Goal: Complete application form: Complete application form

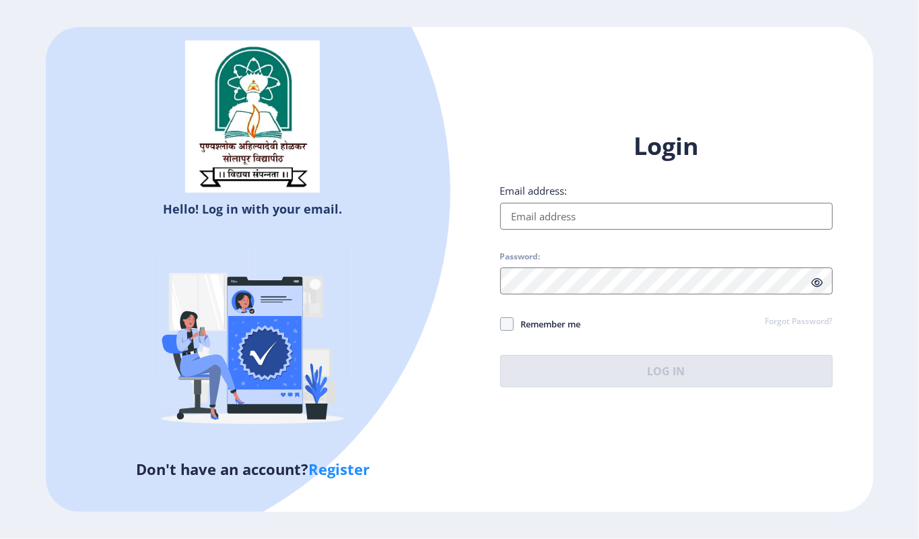
click at [550, 206] on input "Email address:" at bounding box center [666, 216] width 333 height 27
type input "[EMAIL_ADDRESS][DOMAIN_NAME]"
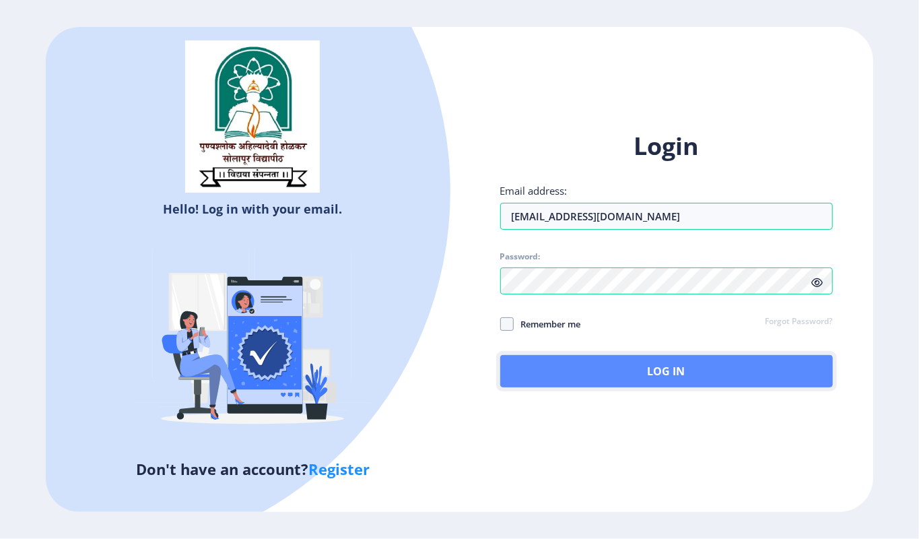
click at [612, 375] on button "Log In" at bounding box center [666, 371] width 333 height 32
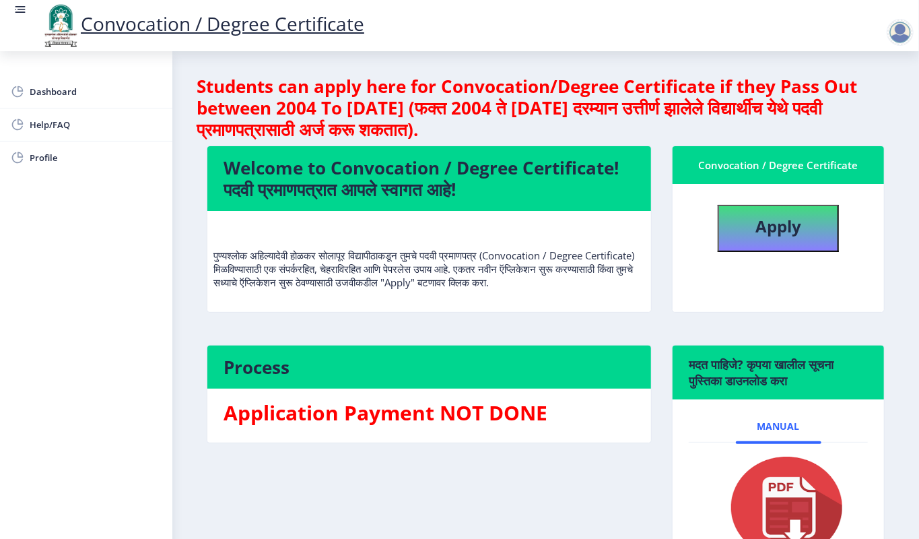
click at [785, 252] on nb-card-body "Apply" at bounding box center [779, 248] width 212 height 128
click at [785, 244] on button "Apply" at bounding box center [778, 228] width 121 height 47
select select
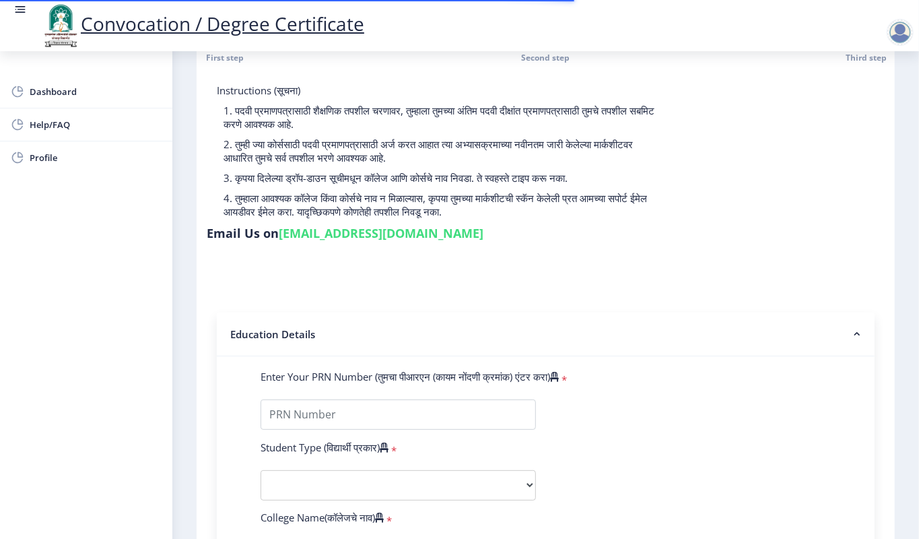
scroll to position [90, 0]
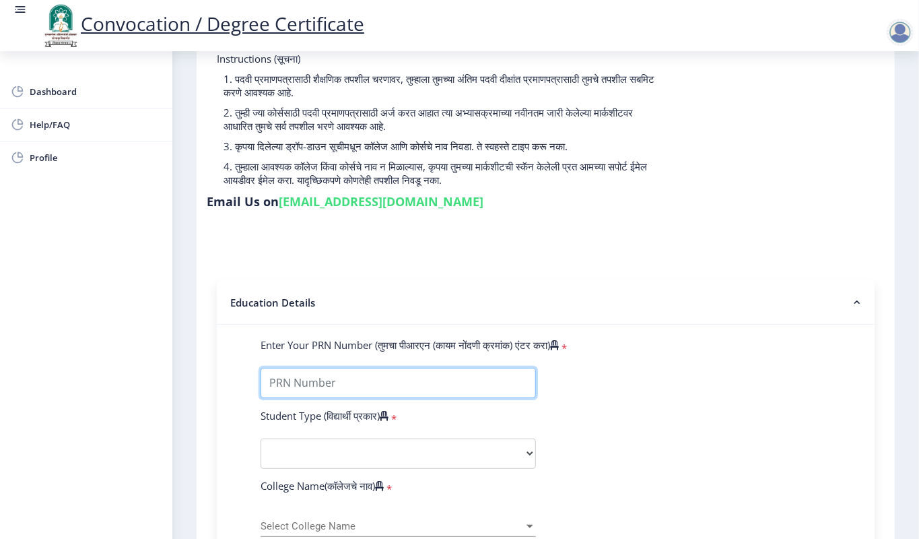
click at [275, 378] on input "Enter Your PRN Number (तुमचा पीआरएन (कायम नोंदणी क्रमांक) एंटर करा)" at bounding box center [398, 383] width 275 height 30
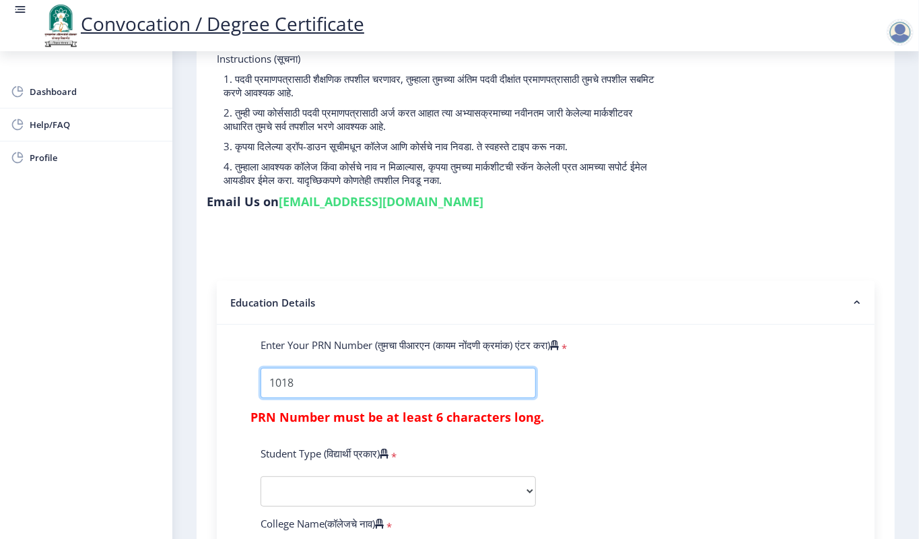
type input "1018"
drag, startPoint x: 353, startPoint y: 370, endPoint x: 246, endPoint y: 369, distance: 107.1
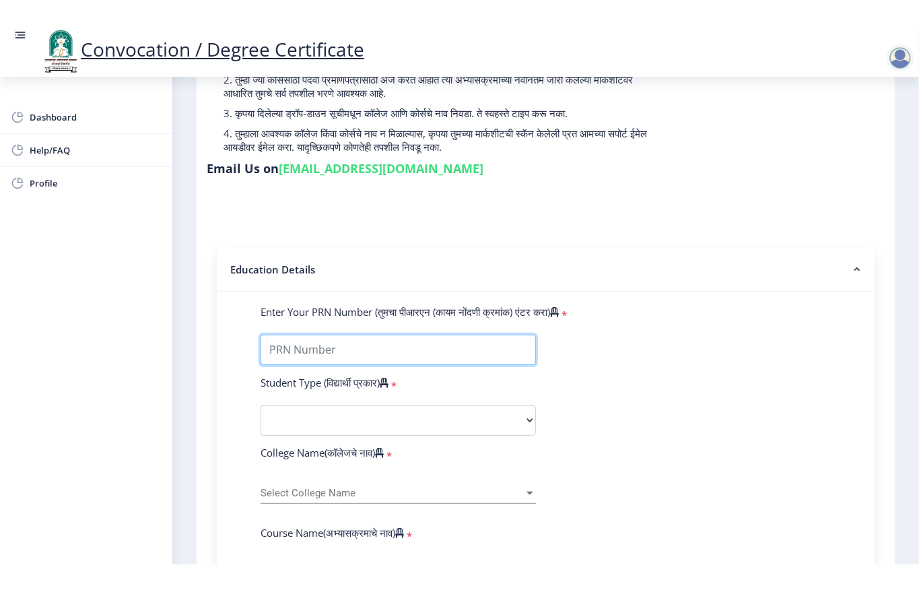
scroll to position [179, 0]
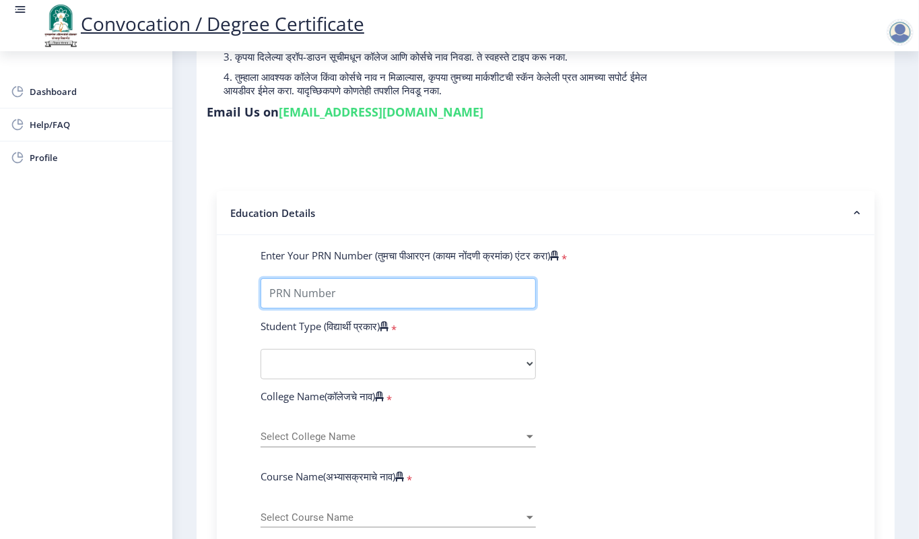
click at [327, 283] on input "Enter Your PRN Number (तुमचा पीआरएन (कायम नोंदणी क्रमांक) एंटर करा)" at bounding box center [398, 293] width 275 height 30
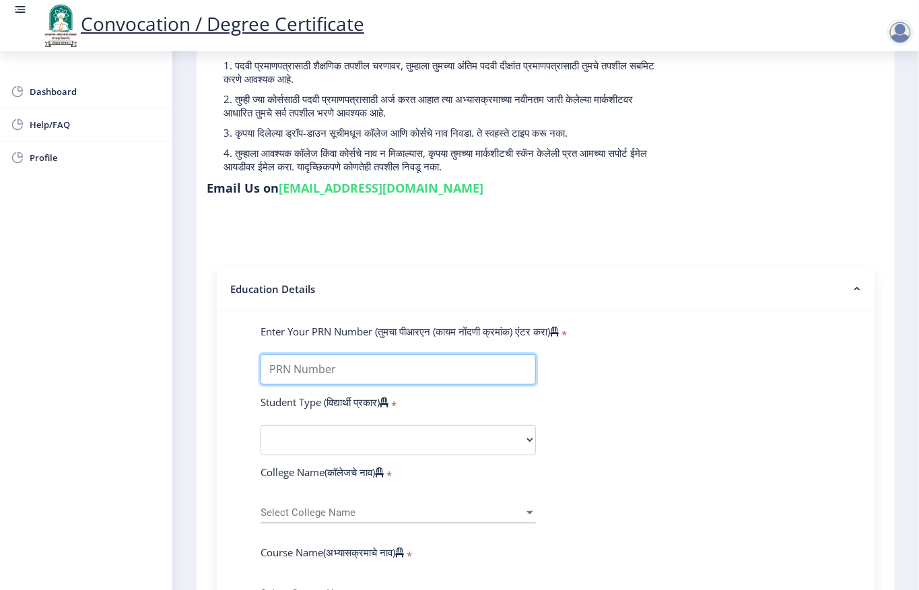
scroll to position [0, 0]
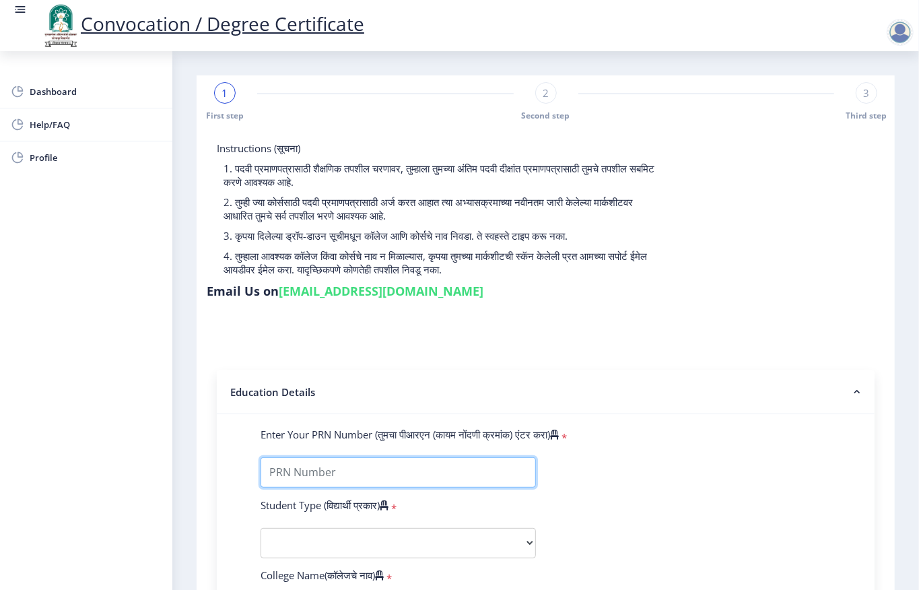
click at [304, 473] on input "Enter Your PRN Number (तुमचा पीआरएन (कायम नोंदणी क्रमांक) एंटर करा)" at bounding box center [398, 472] width 275 height 30
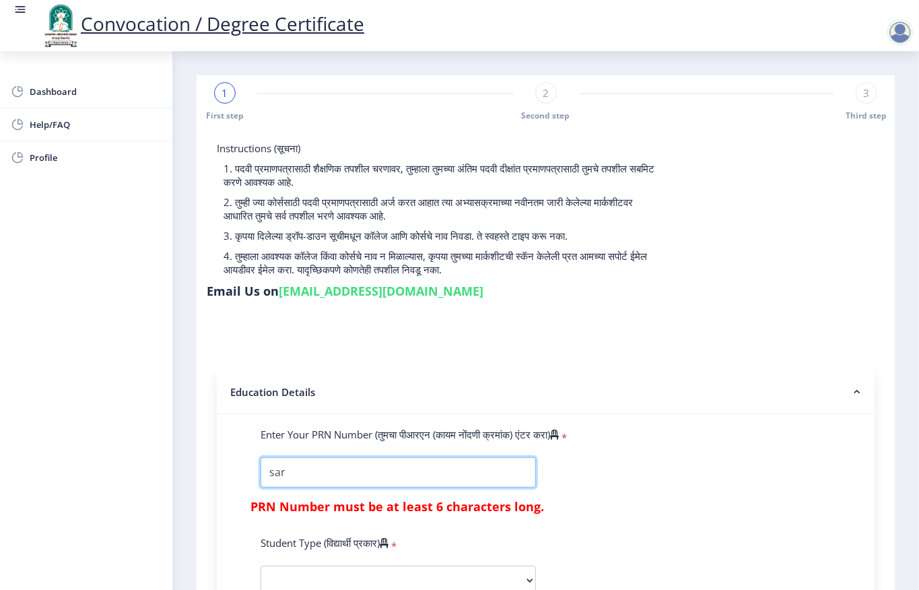
drag, startPoint x: 304, startPoint y: 473, endPoint x: 210, endPoint y: 472, distance: 94.3
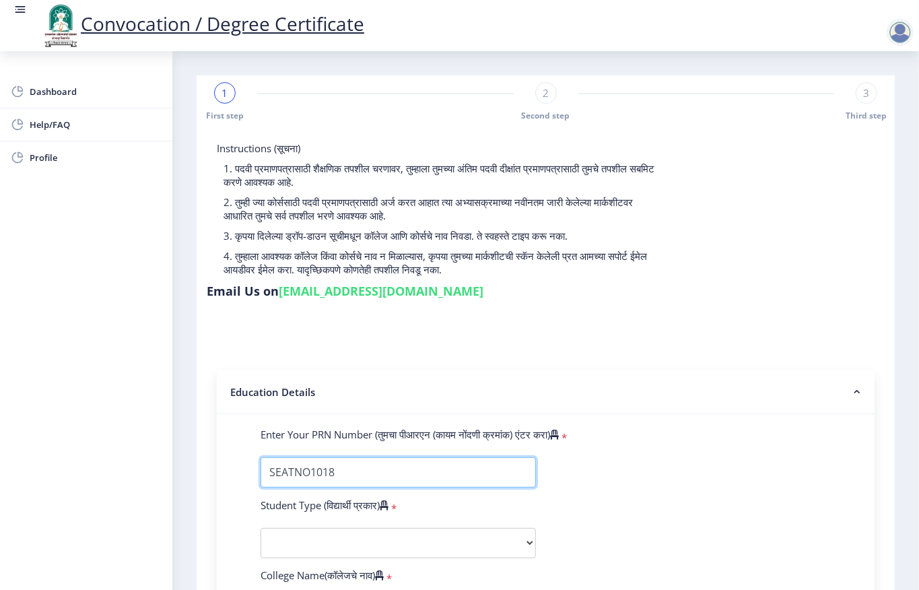
type input "SEATNO1018"
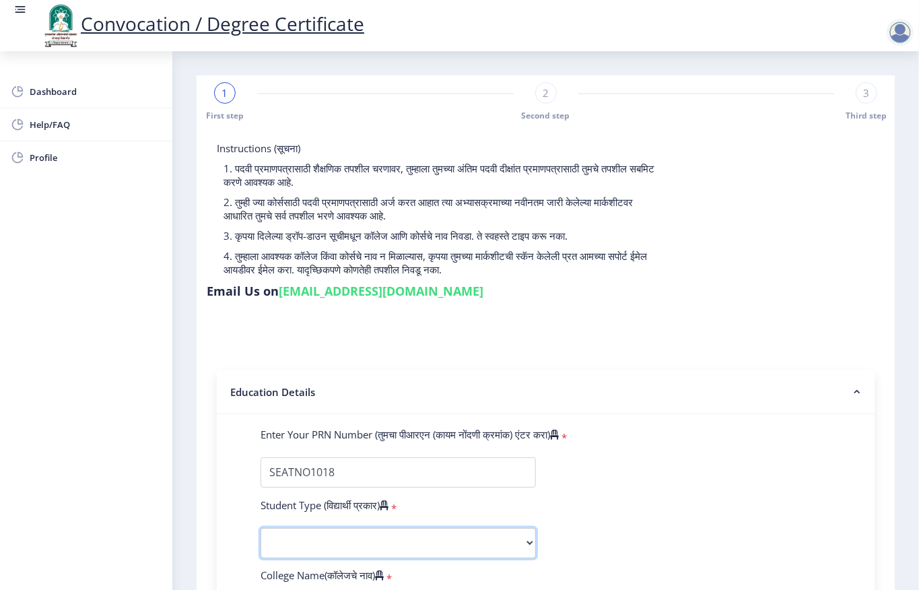
scroll to position [90, 0]
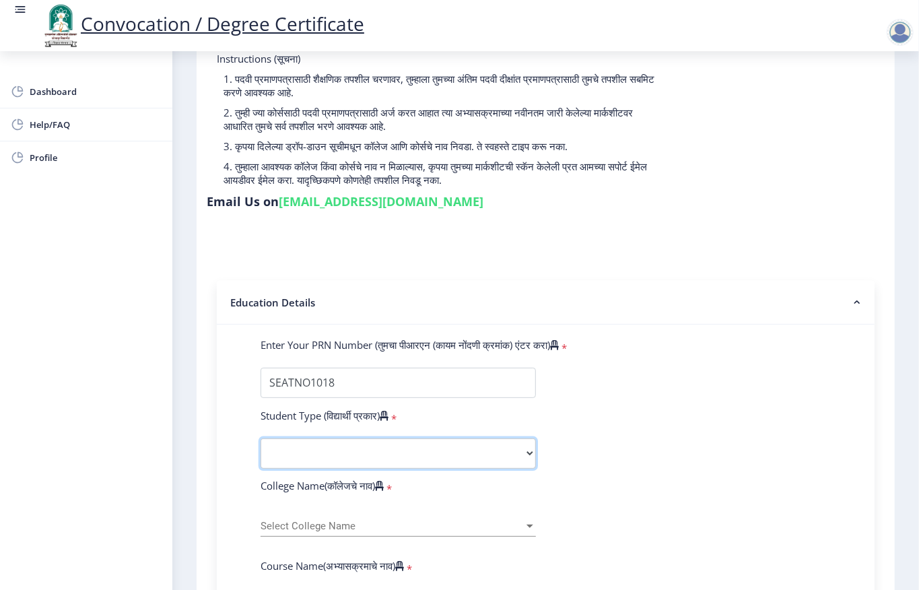
click at [290, 449] on select "Select Student Type Regular External" at bounding box center [398, 453] width 275 height 30
select select "Regular"
click at [261, 438] on select "Select Student Type Regular External" at bounding box center [398, 453] width 275 height 30
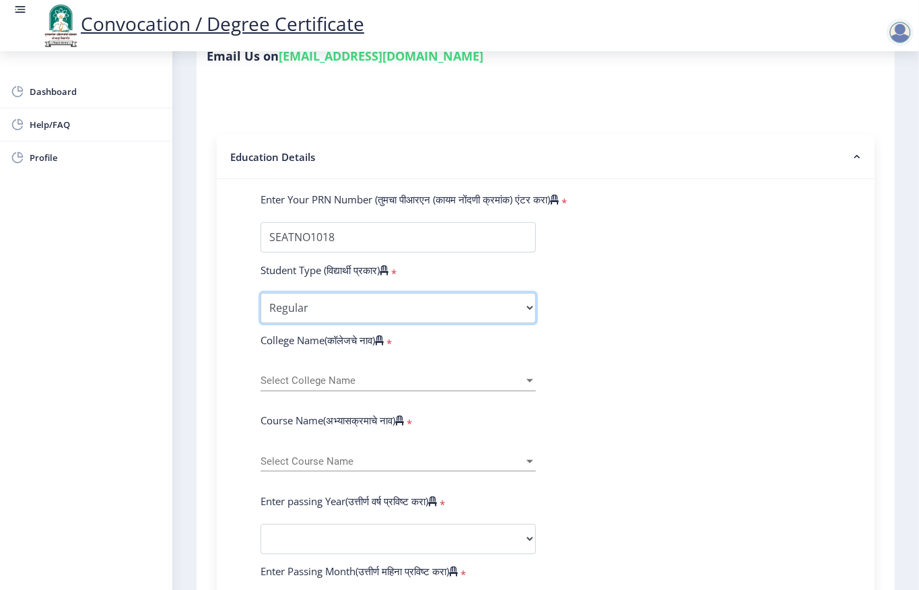
scroll to position [269, 0]
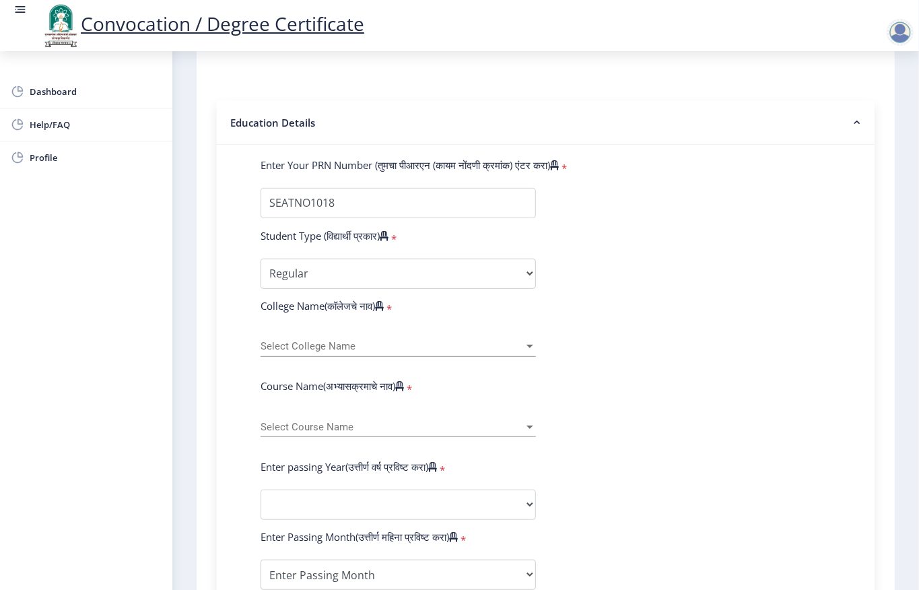
click at [313, 346] on span "Select College Name" at bounding box center [392, 346] width 263 height 11
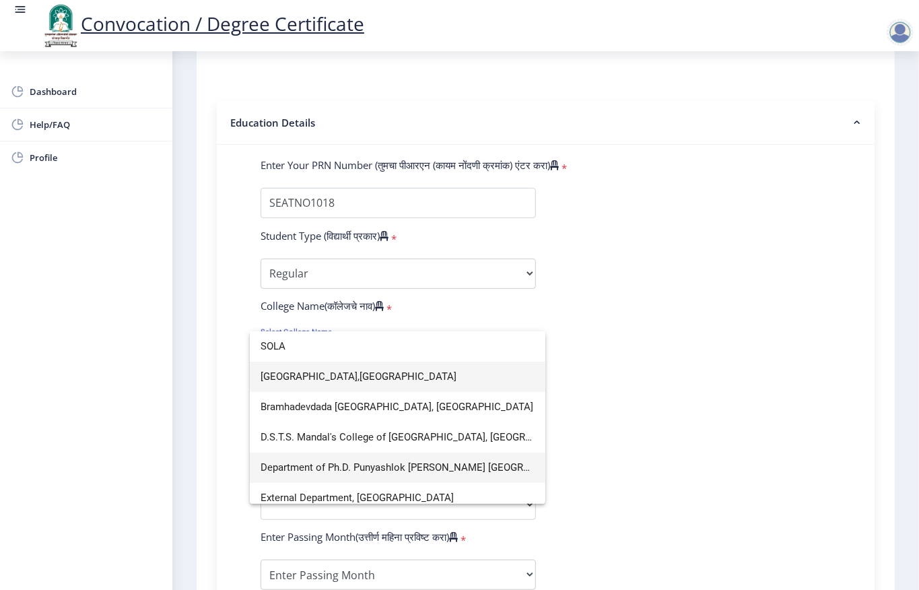
type input "SOLA"
click at [364, 465] on span "Department of Ph.D. Punyashlok [PERSON_NAME] [GEOGRAPHIC_DATA]" at bounding box center [398, 468] width 274 height 30
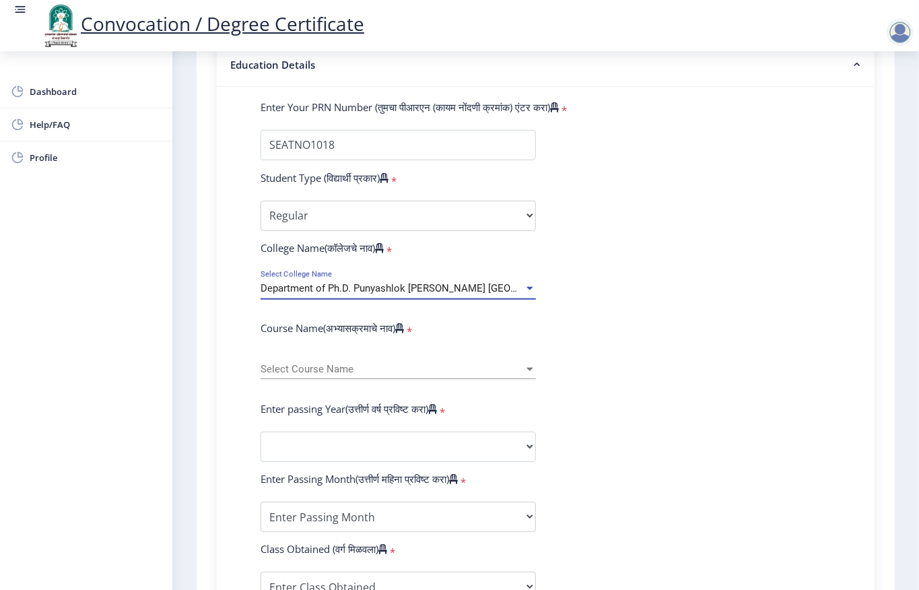
scroll to position [359, 0]
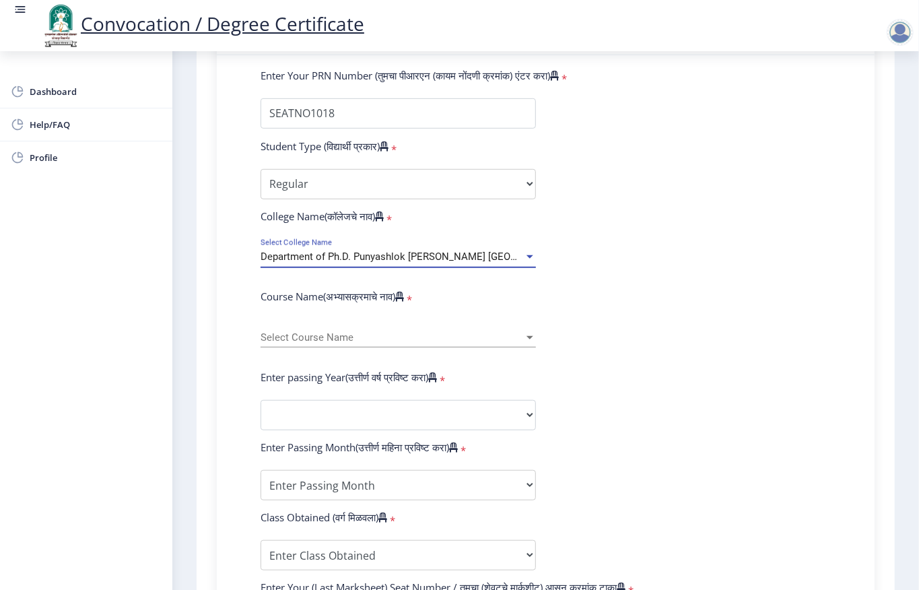
click at [319, 339] on span "Select Course Name" at bounding box center [392, 337] width 263 height 11
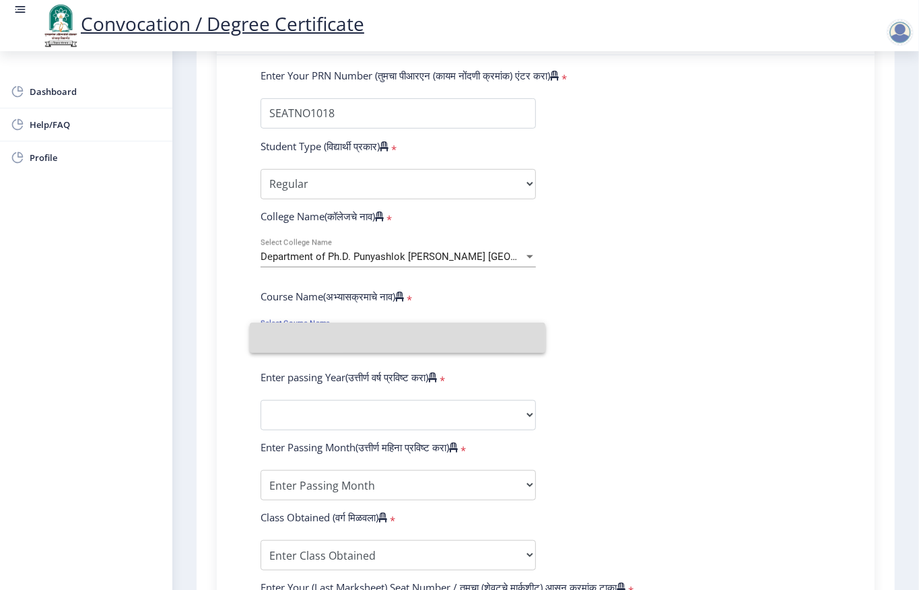
click at [319, 339] on input at bounding box center [398, 338] width 274 height 30
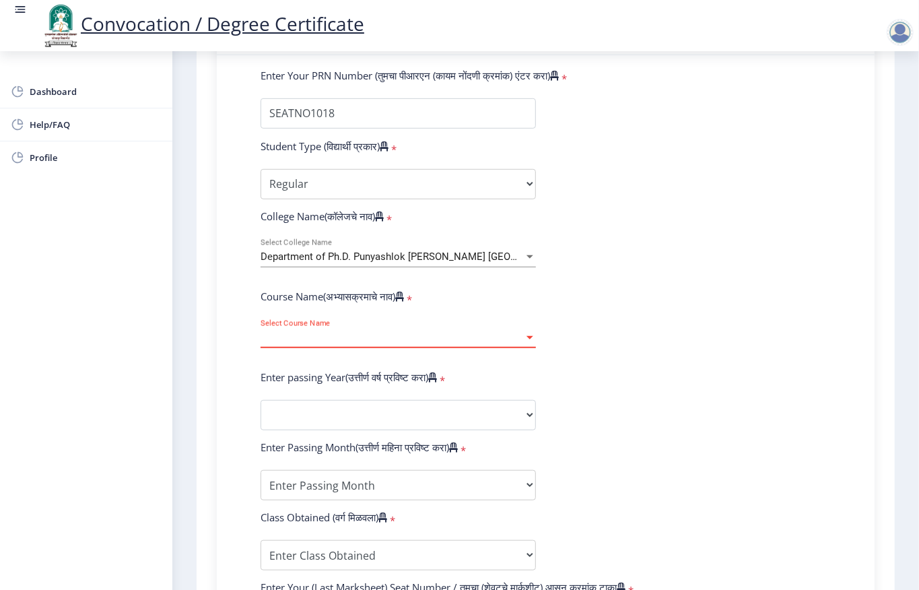
click at [632, 322] on form "Enter Your PRN Number (तुमचा पीआरएन (कायम नोंदणी क्रमांक) एंटर करा) * Student T…" at bounding box center [546, 426] width 591 height 714
click at [505, 337] on span "Select Course Name" at bounding box center [392, 337] width 263 height 11
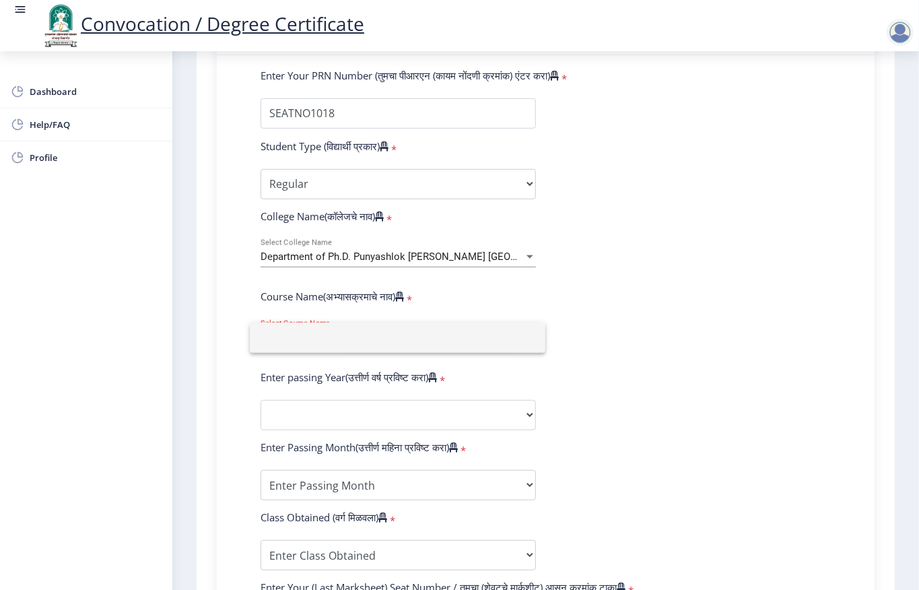
click at [505, 337] on input at bounding box center [398, 338] width 274 height 30
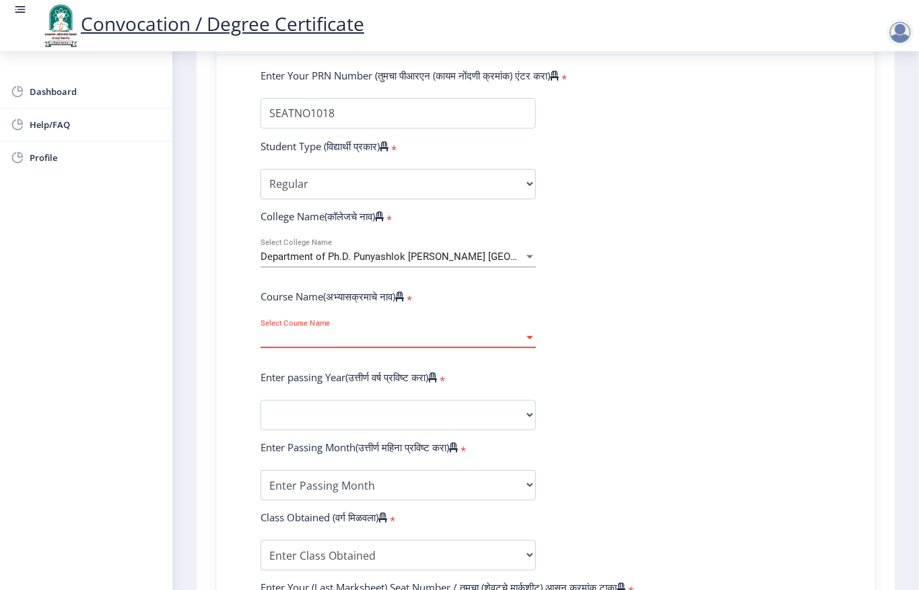
click at [513, 335] on span "Select Course Name" at bounding box center [392, 337] width 263 height 11
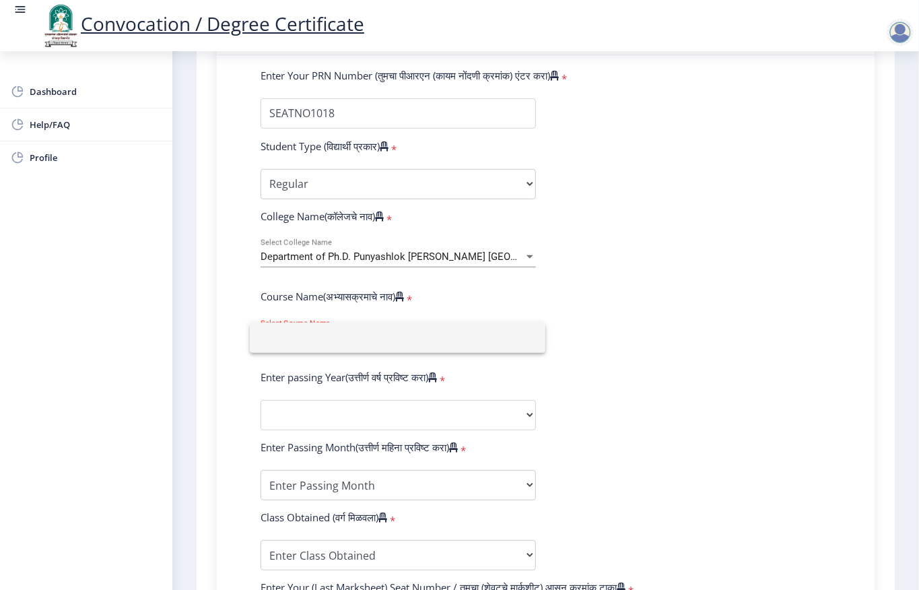
click at [426, 423] on div at bounding box center [459, 295] width 919 height 590
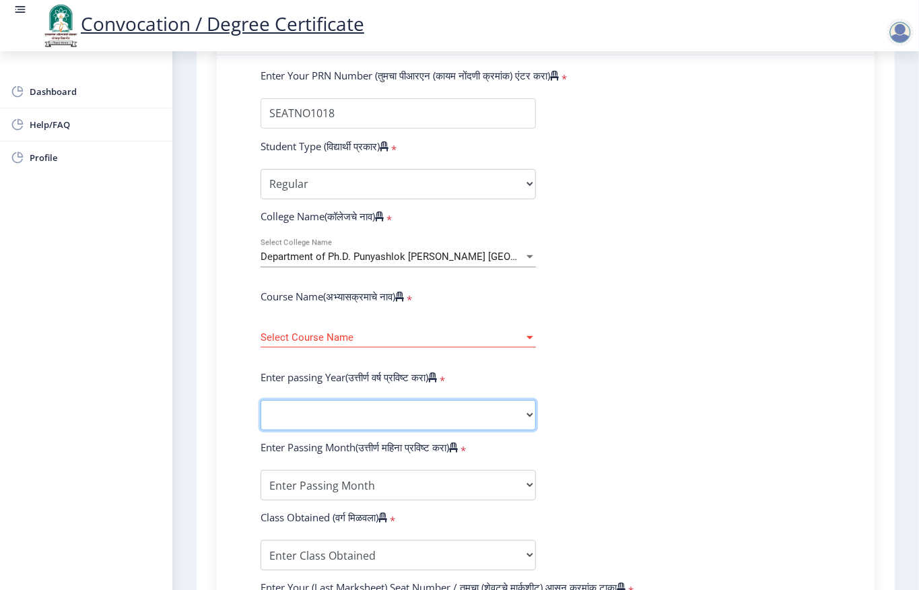
click at [422, 420] on select "2025 2024 2023 2022 2021 2020 2019 2018 2017 2016 2015 2014 2013 2012 2011 2010…" at bounding box center [398, 415] width 275 height 30
click at [564, 422] on form "Enter Your PRN Number (तुमचा पीआरएन (कायम नोंदणी क्रमांक) एंटर करा) * Student T…" at bounding box center [546, 426] width 591 height 714
drag, startPoint x: 478, startPoint y: 418, endPoint x: 472, endPoint y: 407, distance: 12.4
click at [477, 416] on select "2025 2024 2023 2022 2021 2020 2019 2018 2017 2016 2015 2014 2013 2012 2011 2010…" at bounding box center [398, 415] width 275 height 30
select select "2024"
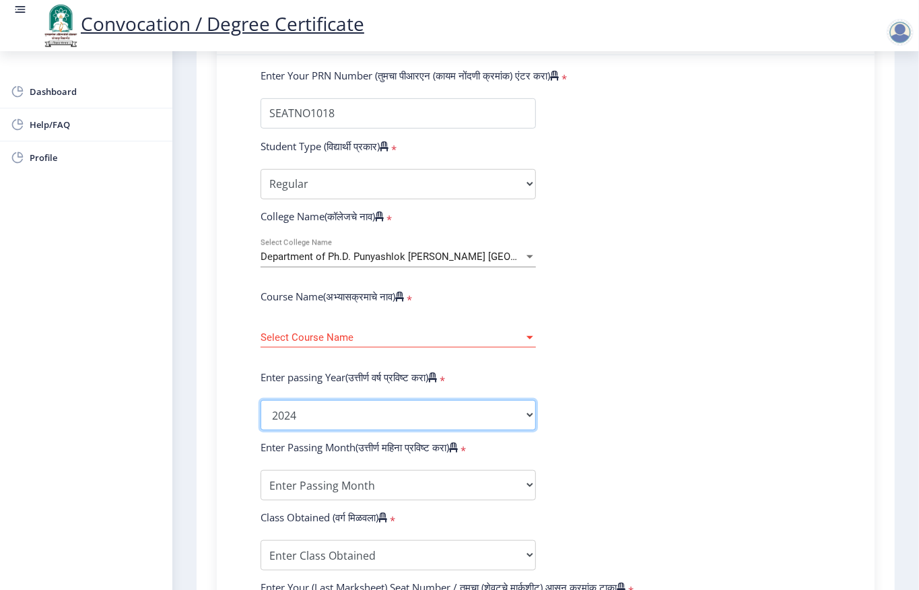
click at [261, 400] on select "2025 2024 2023 2022 2021 2020 2019 2018 2017 2016 2015 2014 2013 2012 2011 2010…" at bounding box center [398, 415] width 275 height 30
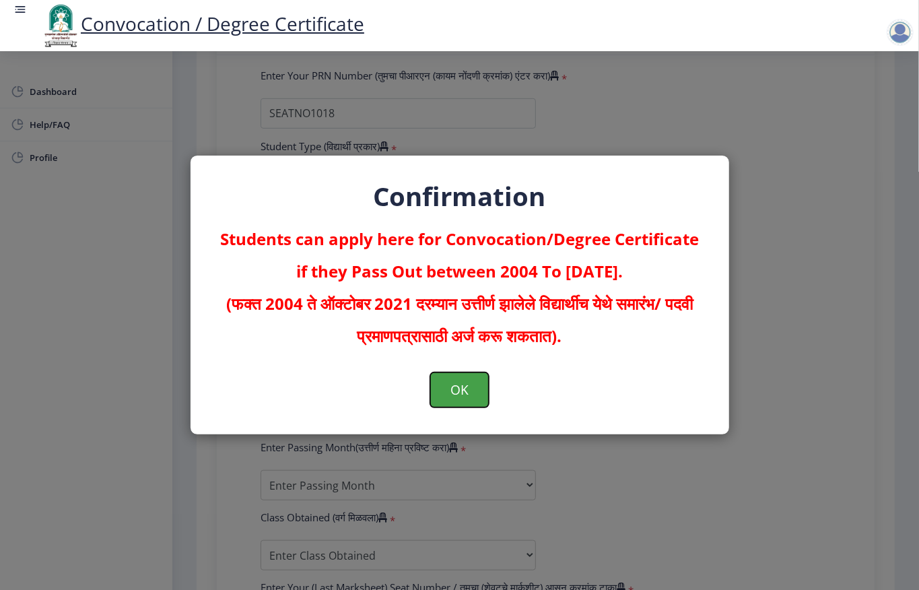
click at [473, 397] on button "OK" at bounding box center [459, 389] width 59 height 35
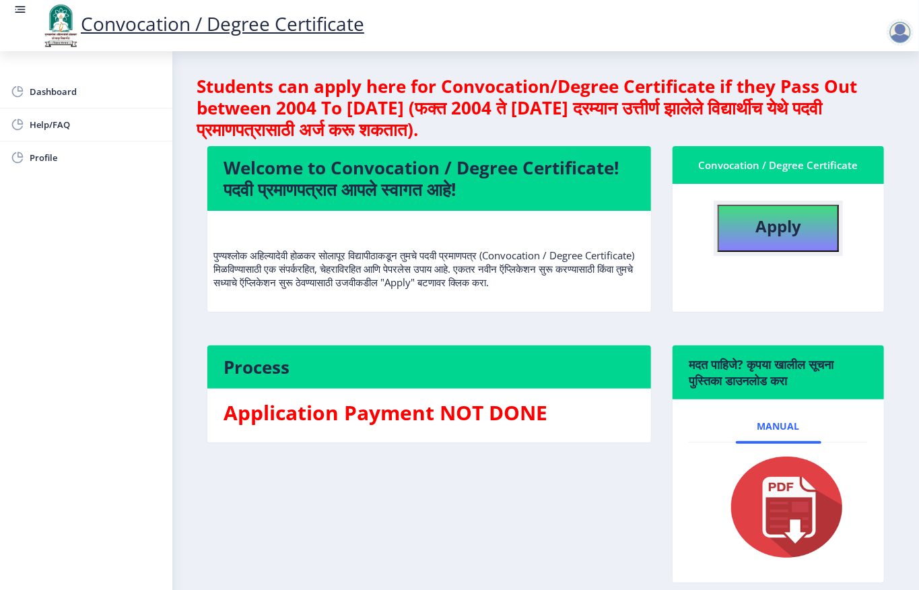
click at [785, 232] on b "Apply" at bounding box center [779, 226] width 46 height 22
select select
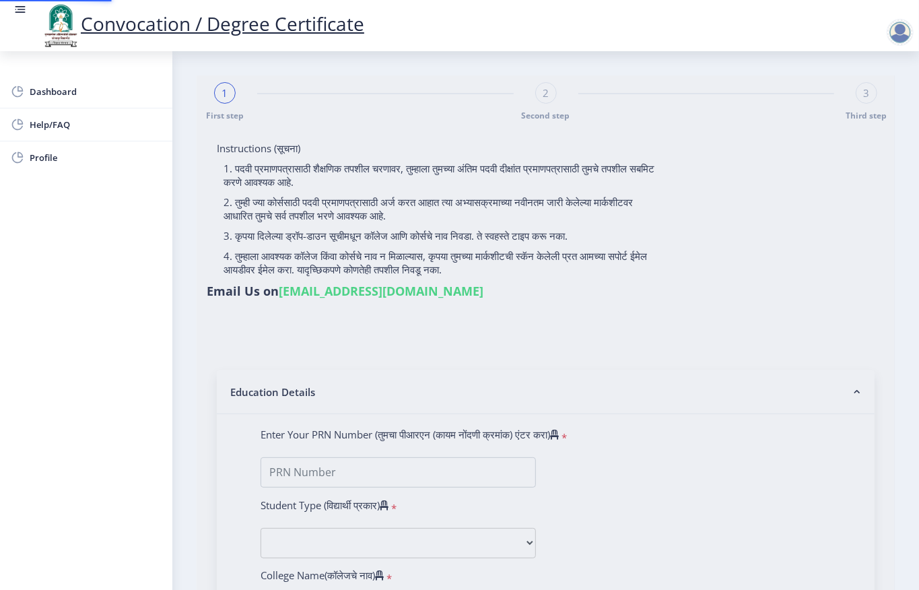
type input "MANE SWATI MACHHINDRA"
type input "SHOBHA"
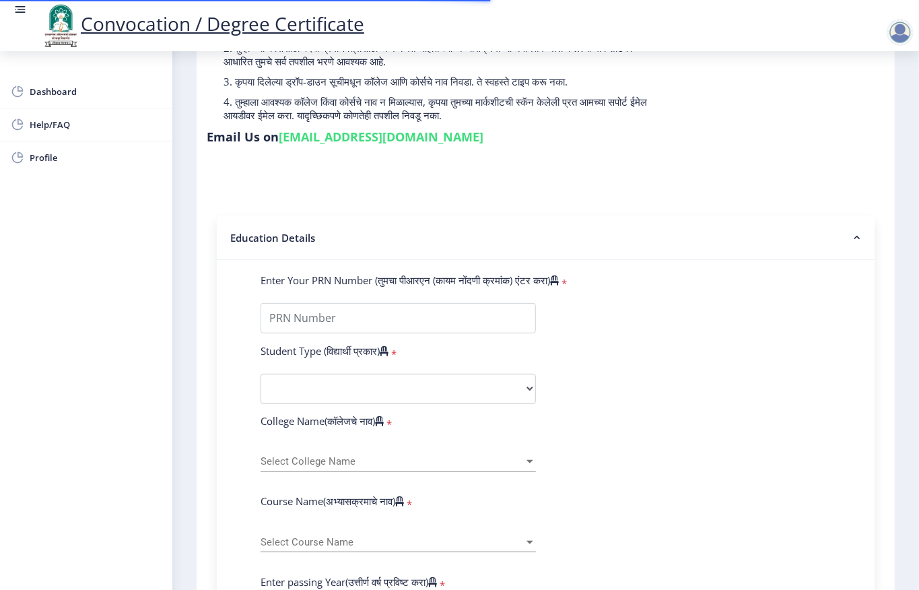
scroll to position [179, 0]
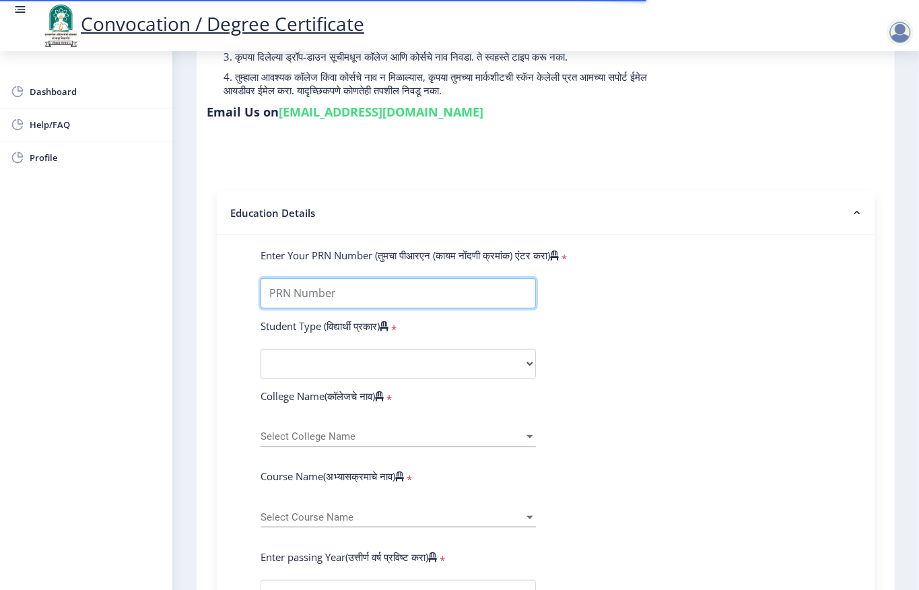
click at [311, 292] on input "Enter Your PRN Number (तुमचा पीआरएन (कायम नोंदणी क्रमांक) एंटर करा)" at bounding box center [398, 293] width 275 height 30
type input "SEATNO1018"
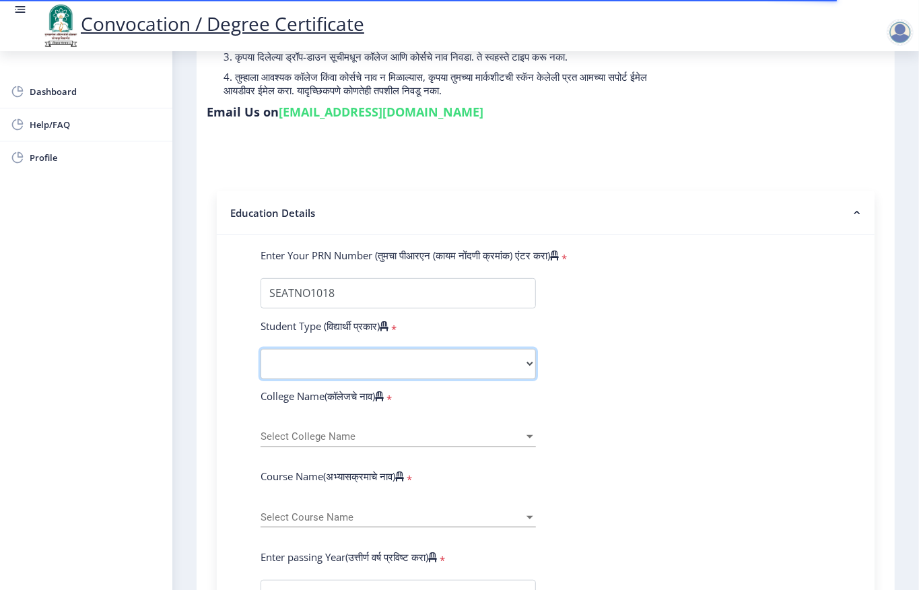
click at [294, 361] on select "Select Student Type Regular External" at bounding box center [398, 364] width 275 height 30
click at [261, 349] on select "Select Student Type Regular External" at bounding box center [398, 364] width 275 height 30
click at [308, 365] on select "Select Student Type Regular External" at bounding box center [398, 364] width 275 height 30
select select "Regular"
click at [261, 349] on select "Select Student Type Regular External" at bounding box center [398, 364] width 275 height 30
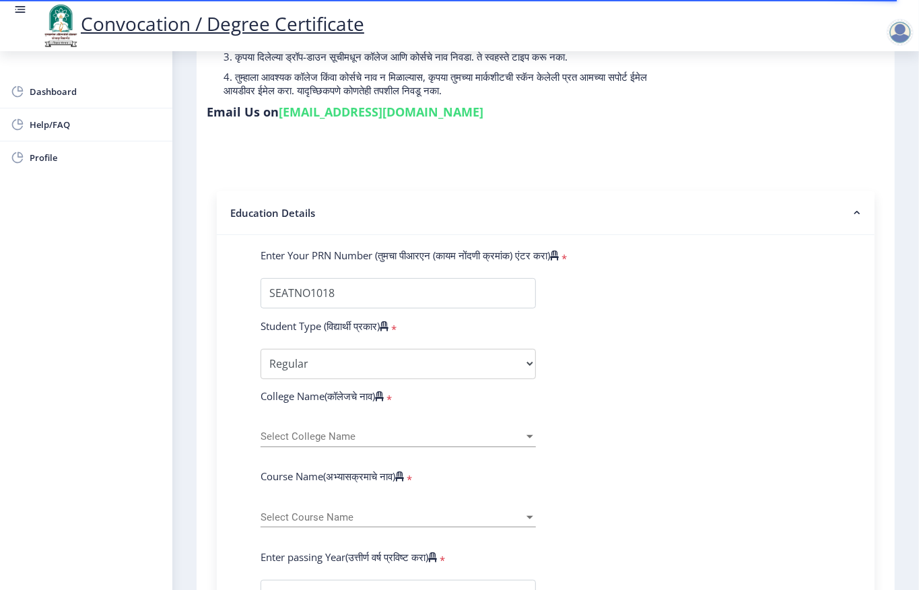
click at [315, 439] on span "Select College Name" at bounding box center [392, 436] width 263 height 11
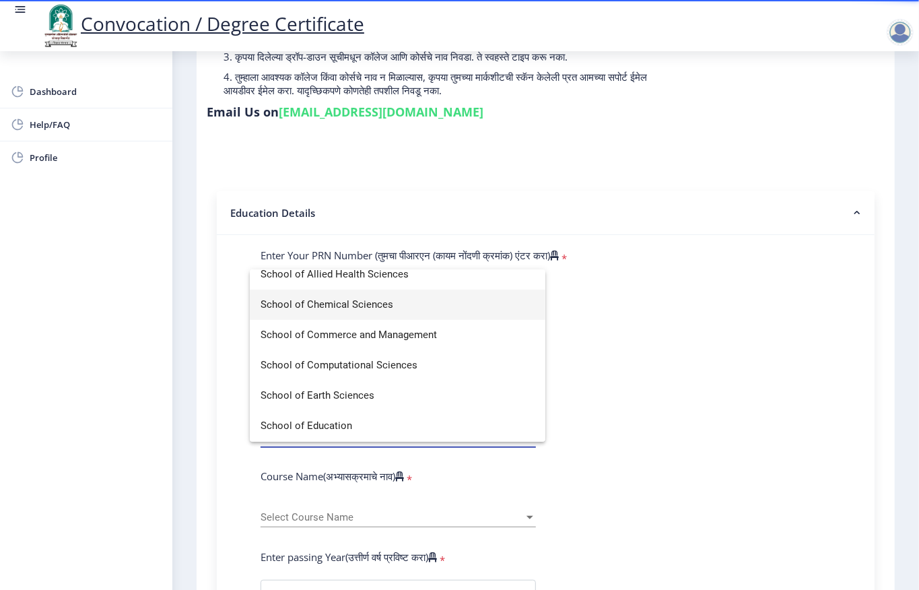
scroll to position [0, 0]
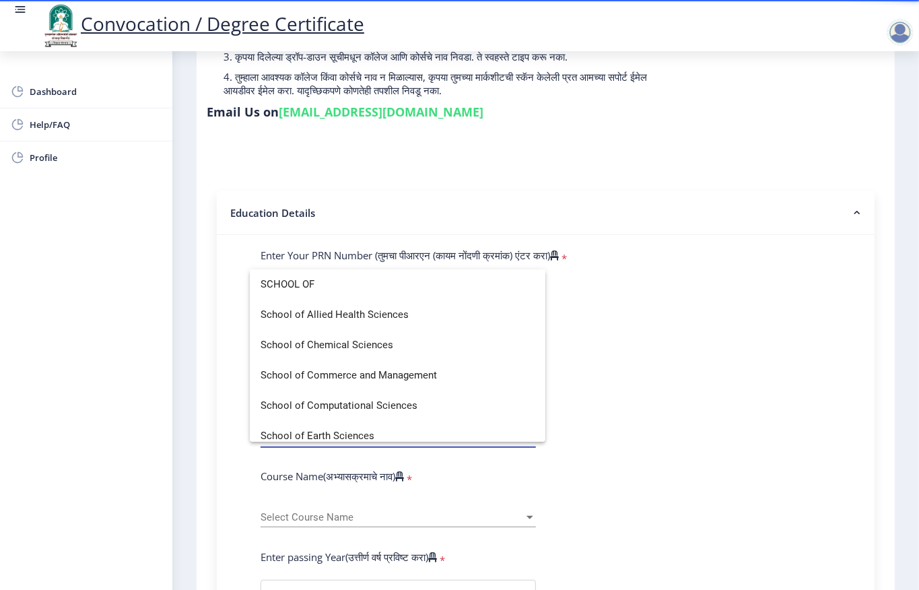
type input "SCHOOL OF"
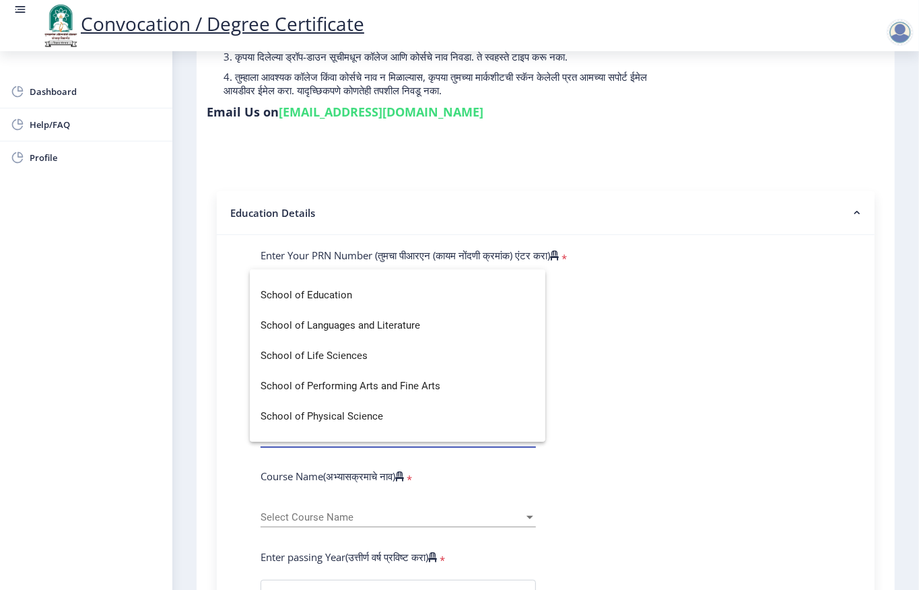
scroll to position [168, 0]
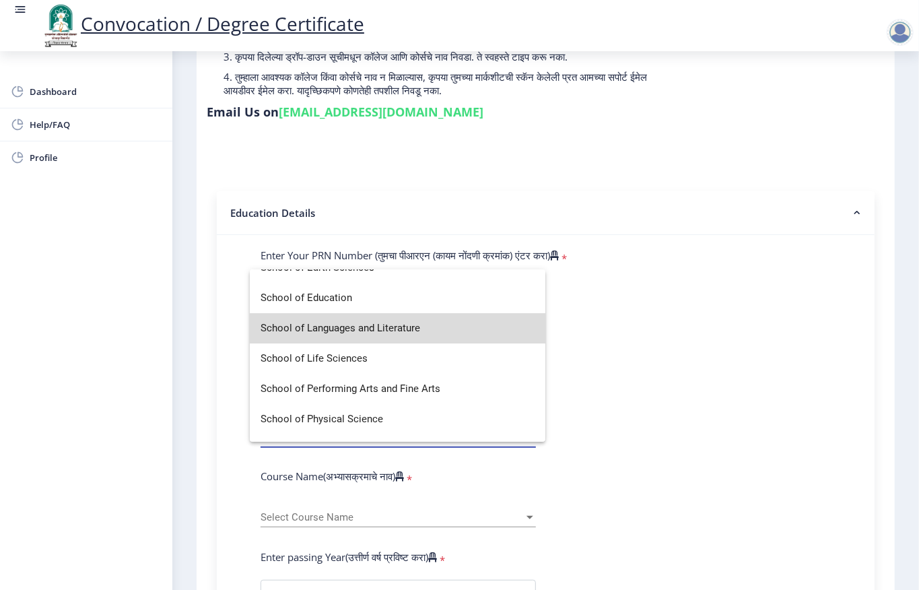
click at [408, 324] on span "School of Languages and Literature" at bounding box center [398, 328] width 274 height 30
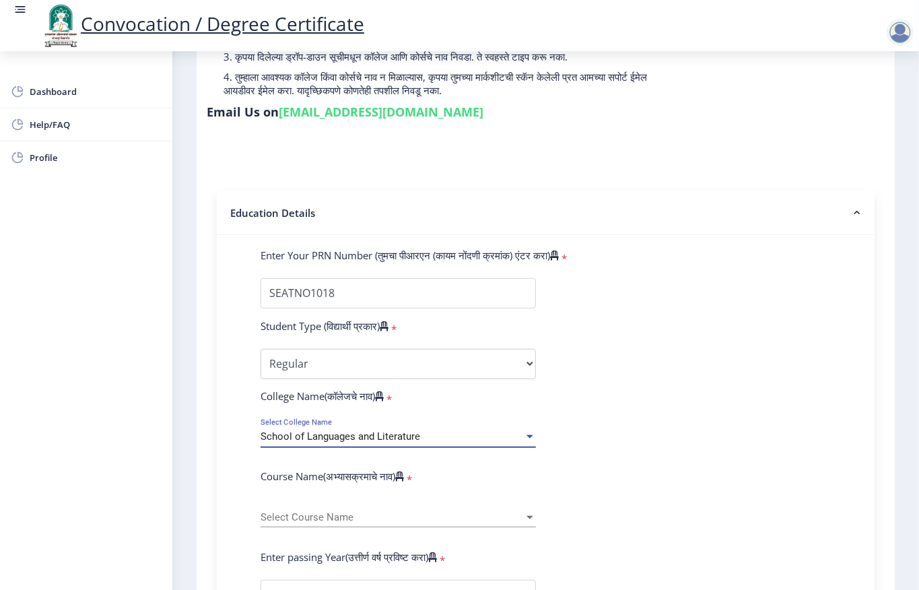
click at [329, 516] on span "Select Course Name" at bounding box center [392, 517] width 263 height 11
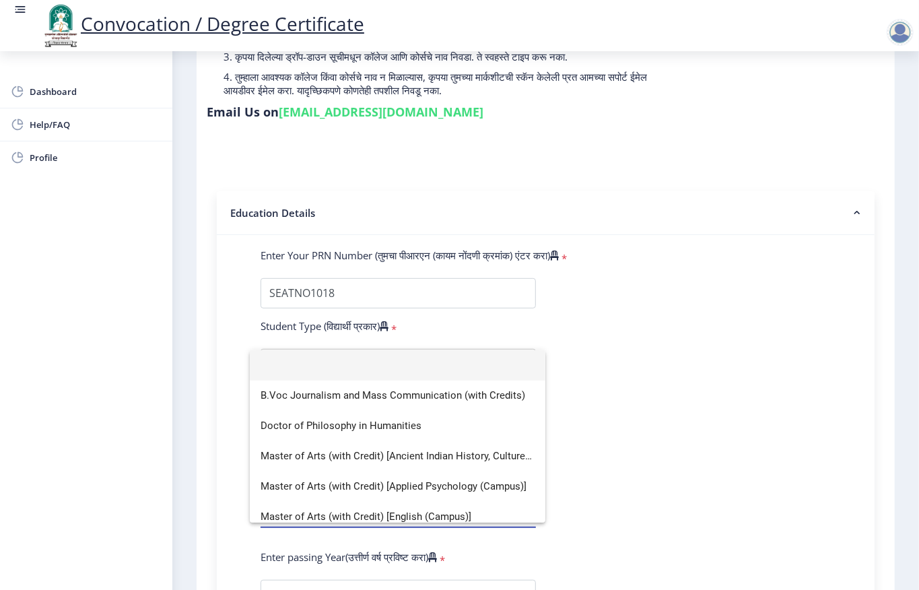
scroll to position [36, 0]
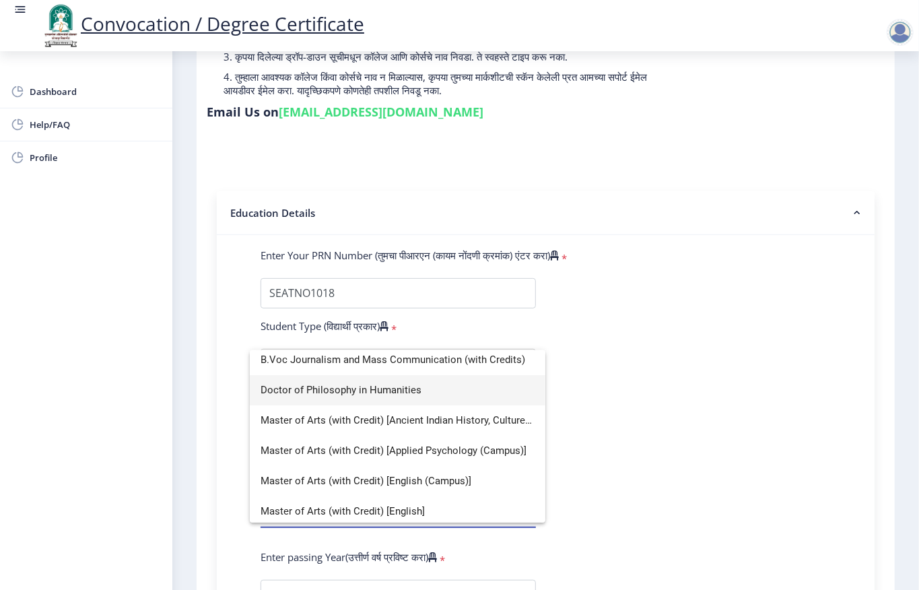
click at [365, 381] on span "Doctor of Philosophy in Humanities" at bounding box center [398, 390] width 274 height 30
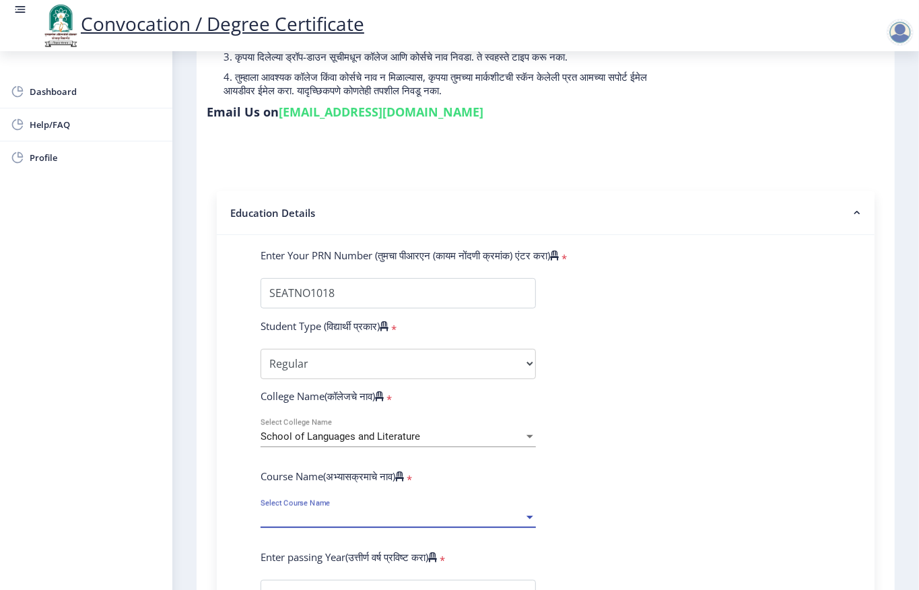
select select "January"
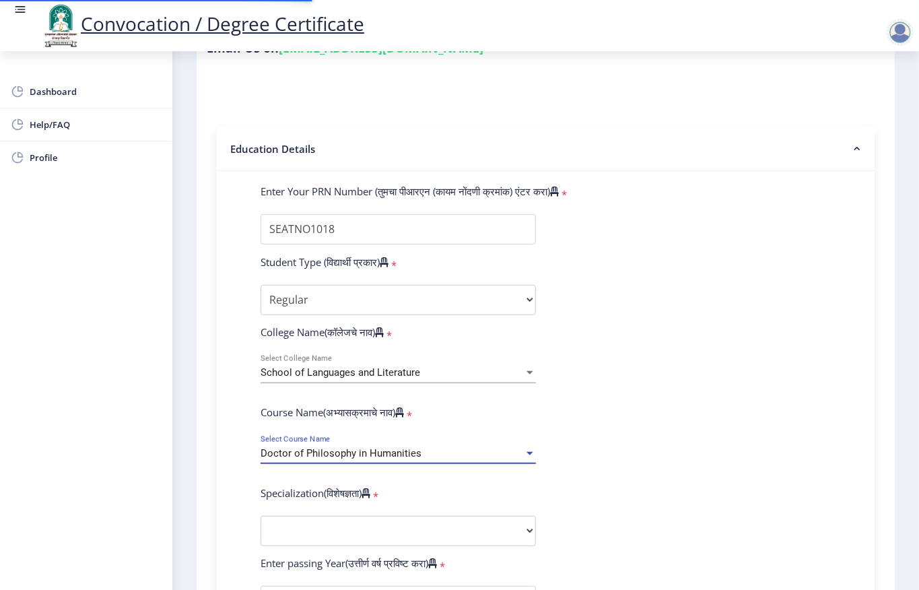
scroll to position [269, 0]
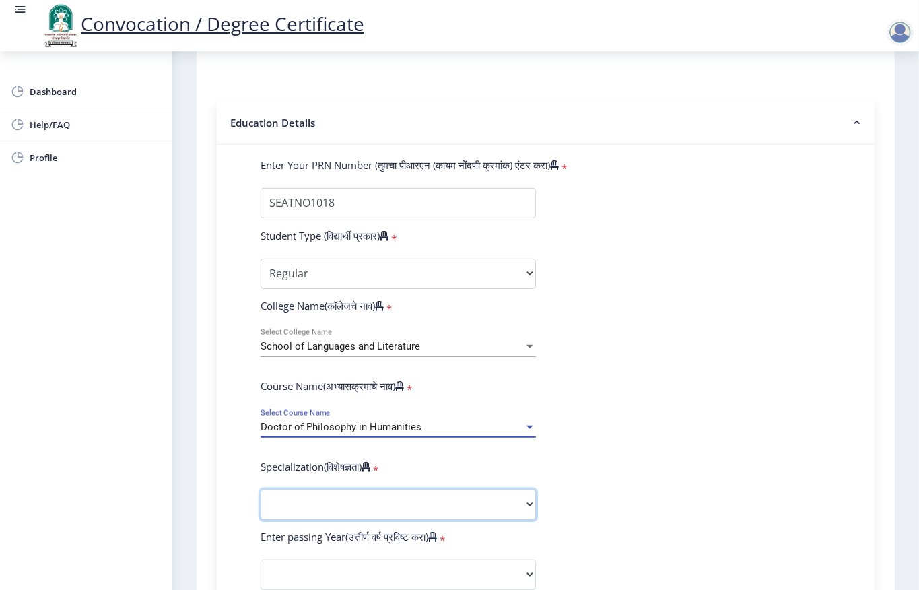
click at [341, 499] on select "Specialization AIHC&A Economics English Hindi History Kannada Law Marathi Polit…" at bounding box center [398, 505] width 275 height 30
select select "Marathi"
click at [261, 490] on select "Specialization AIHC&A Economics English Hindi History Kannada Law Marathi Polit…" at bounding box center [398, 505] width 275 height 30
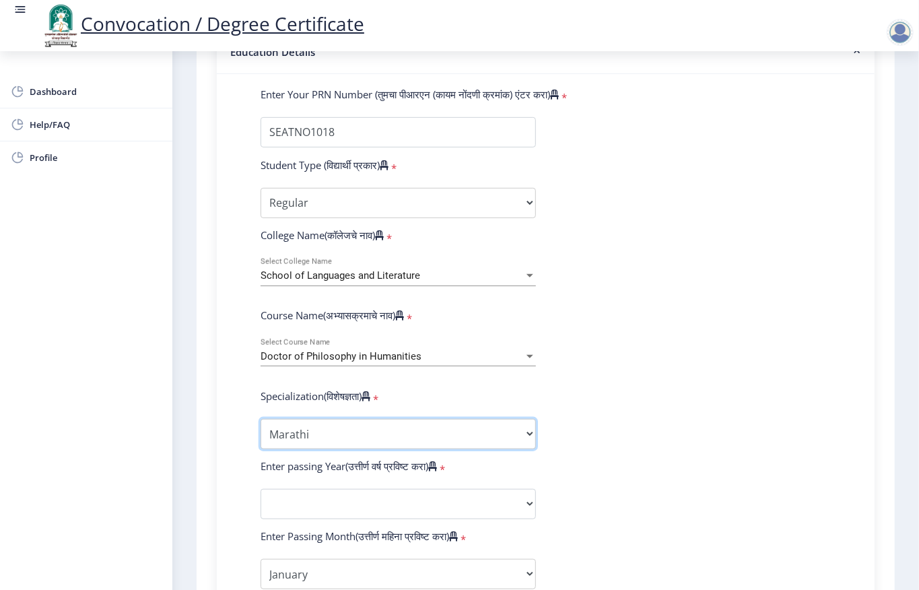
scroll to position [449, 0]
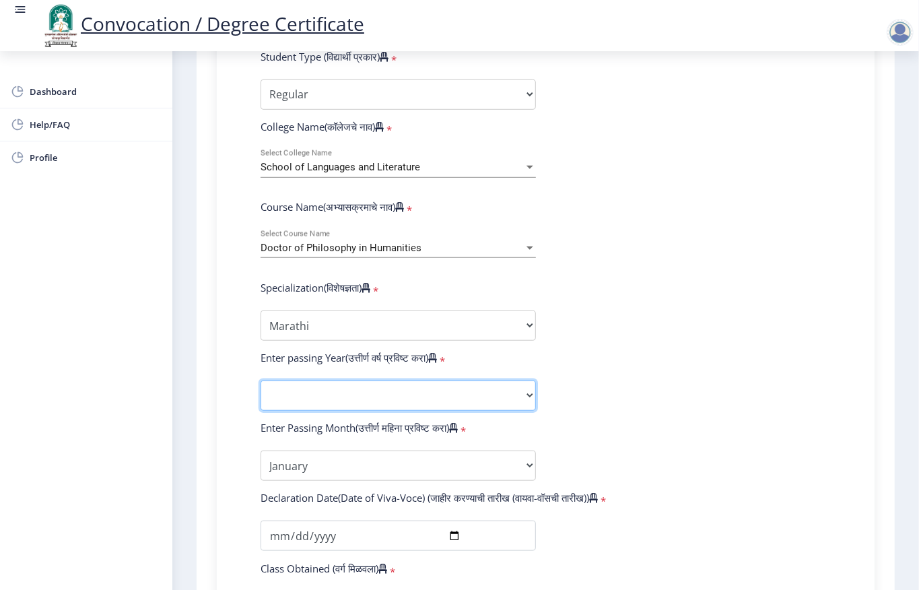
click at [286, 400] on select "2025 2024 2023 2022 2021 2020 2019 2018 2017 2016 2015 2014 2013 2012 2011 2010…" at bounding box center [398, 396] width 275 height 30
select select "2024"
click at [261, 381] on select "2025 2024 2023 2022 2021 2020 2019 2018 2017 2016 2015 2014 2013 2012 2011 2010…" at bounding box center [398, 396] width 275 height 30
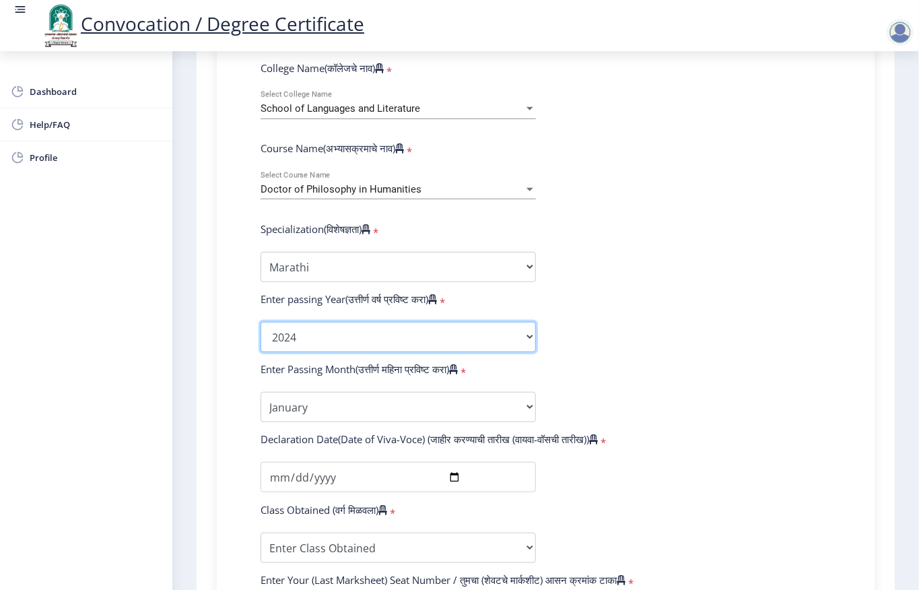
scroll to position [628, 0]
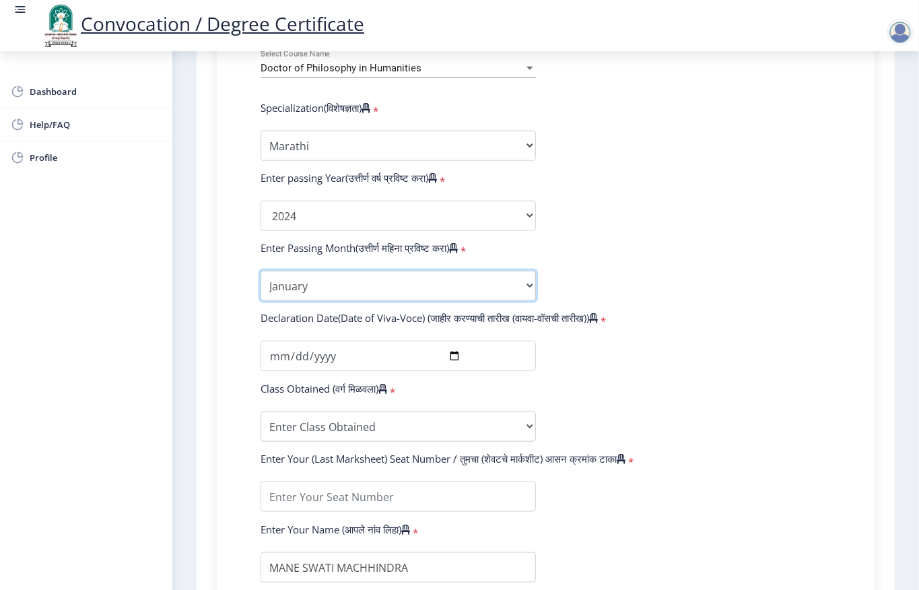
click at [317, 280] on select "Enter Passing Month January February March April May June July August September…" at bounding box center [398, 286] width 275 height 30
select select "July"
click at [261, 271] on select "Enter Passing Month January February March April May June July August September…" at bounding box center [398, 286] width 275 height 30
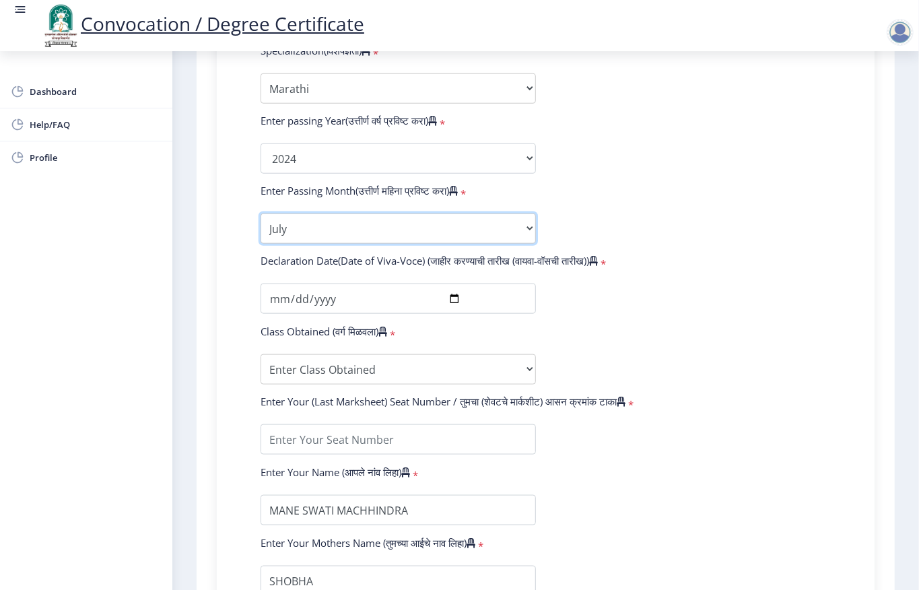
scroll to position [718, 0]
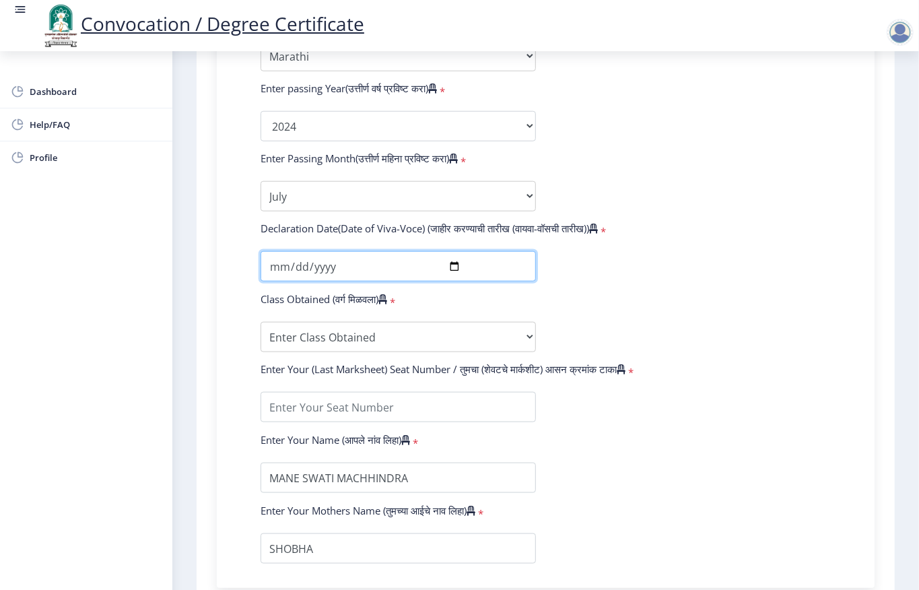
click at [276, 262] on input "date" at bounding box center [398, 266] width 275 height 30
type input "[DATE]"
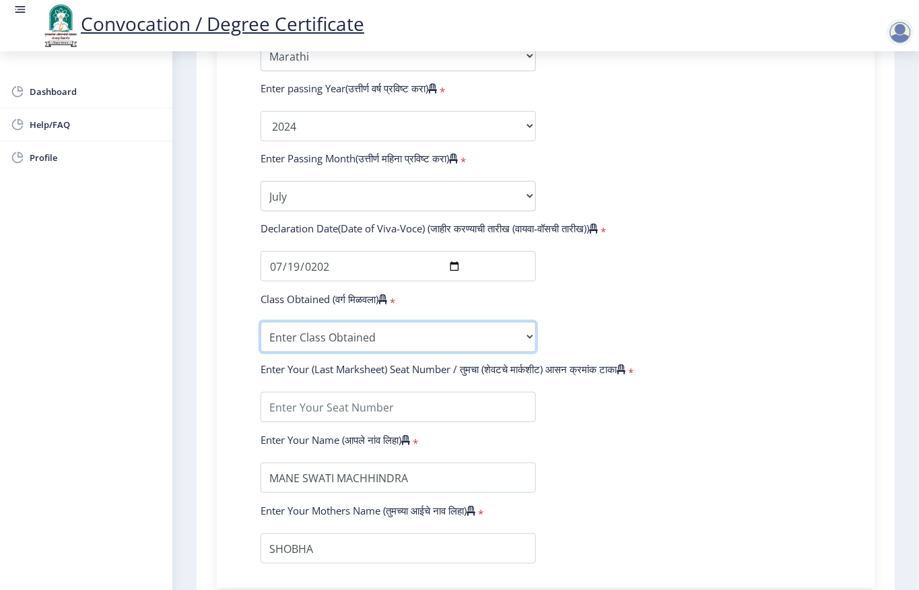
click at [310, 335] on select "Enter Class Obtained FIRST CLASS WITH DISTINCTION FIRST CLASS HIGHER SECOND CLA…" at bounding box center [398, 337] width 275 height 30
select select "Grade C"
click at [261, 322] on select "Enter Class Obtained FIRST CLASS WITH DISTINCTION FIRST CLASS HIGHER SECOND CLA…" at bounding box center [398, 337] width 275 height 30
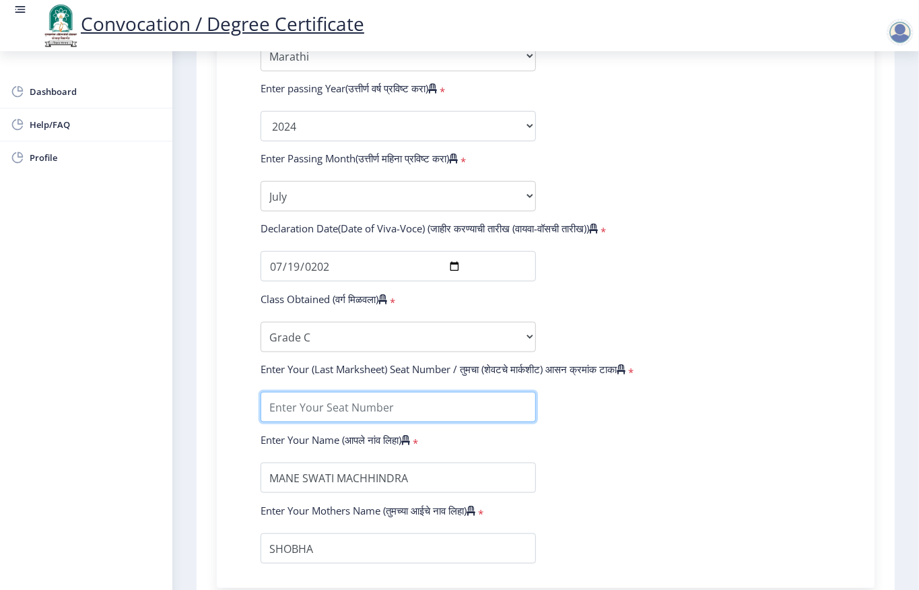
click at [335, 399] on input "textarea" at bounding box center [398, 407] width 275 height 30
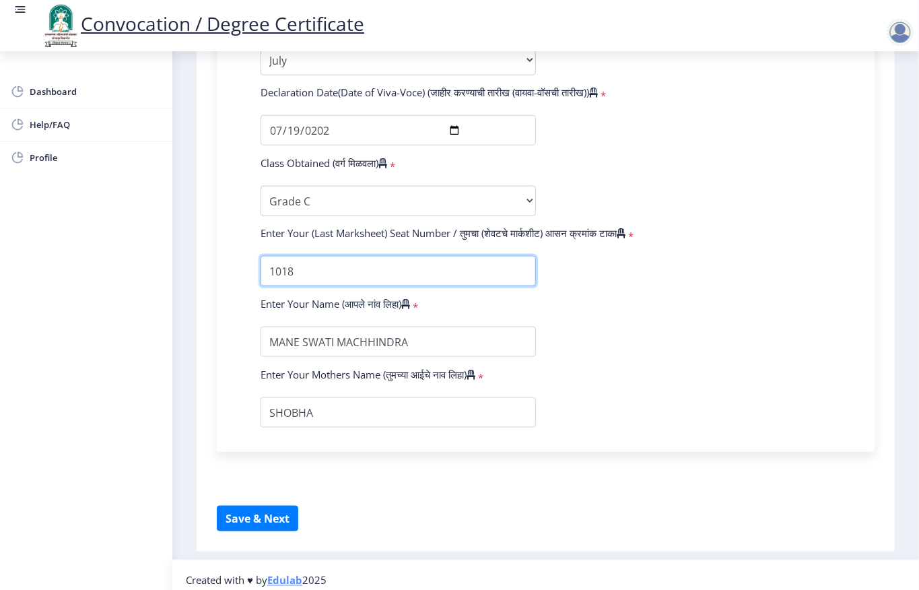
scroll to position [866, 0]
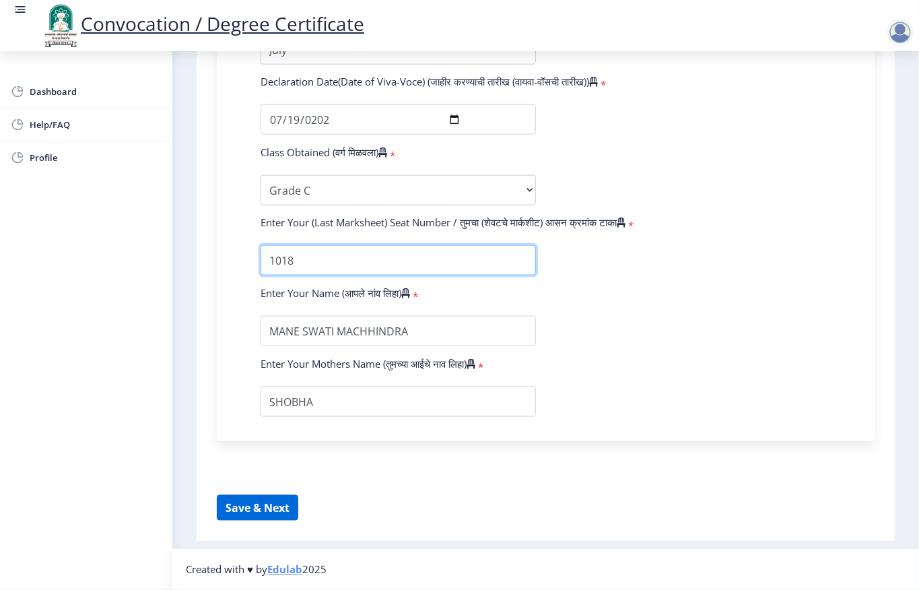
type input "1018"
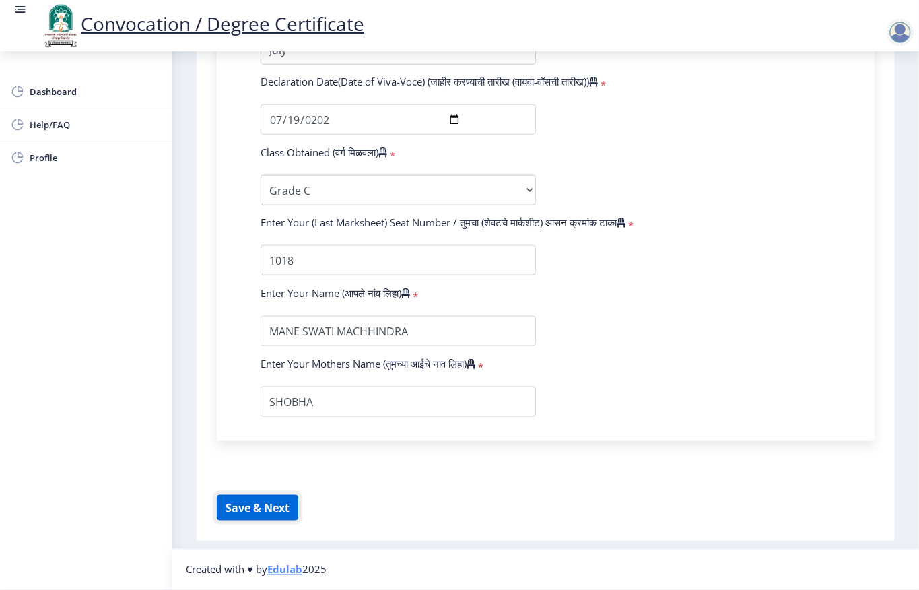
click at [256, 511] on button "Save & Next" at bounding box center [258, 508] width 82 height 26
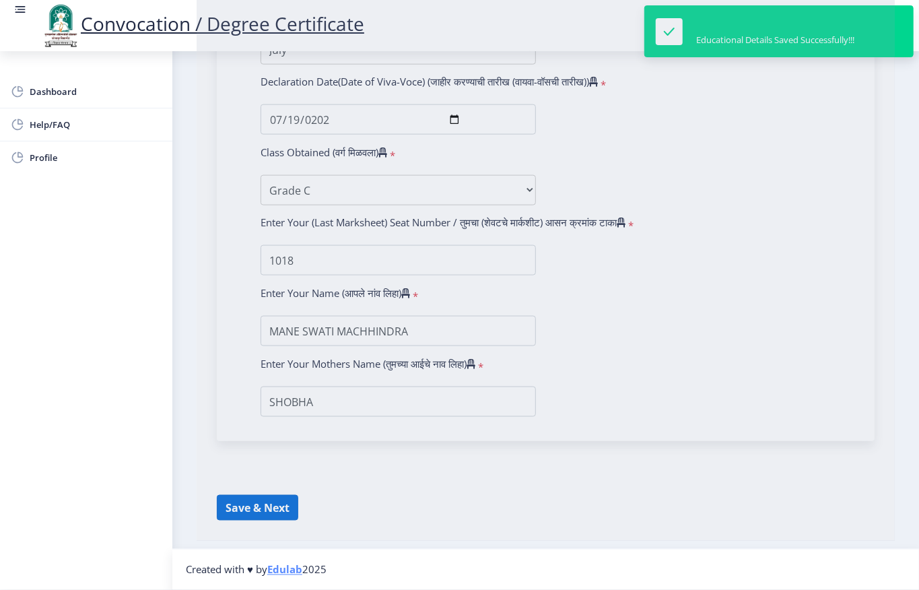
select select
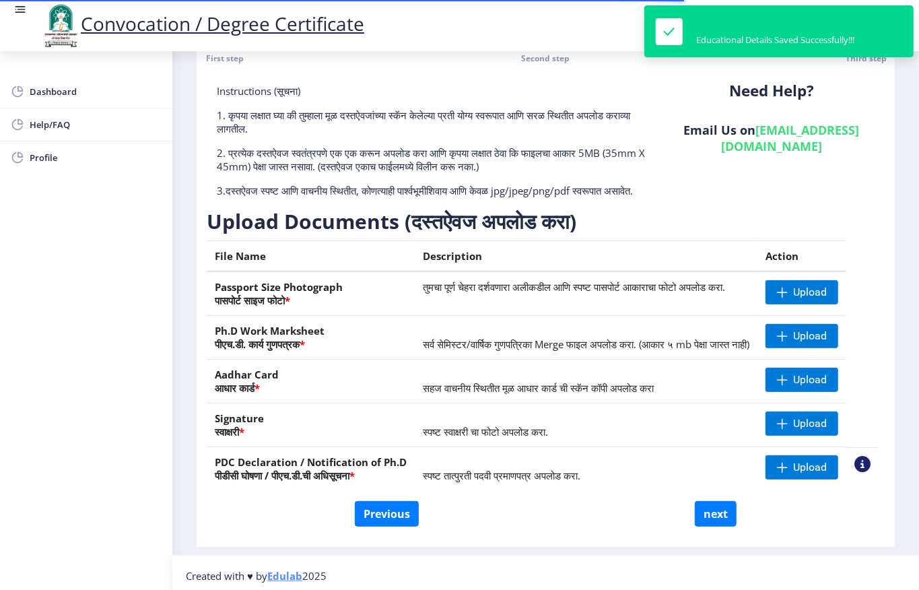
scroll to position [105, 0]
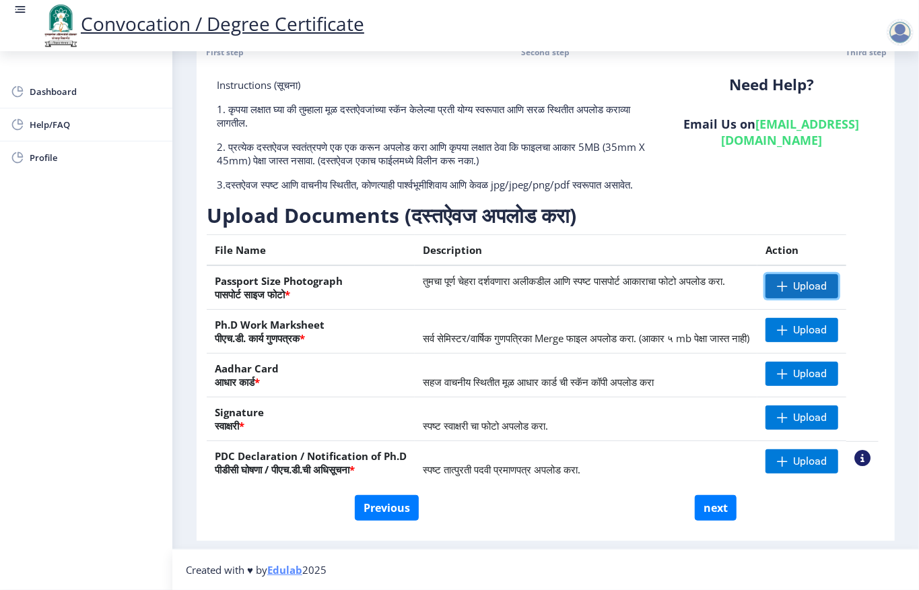
click at [793, 274] on span "Upload" at bounding box center [802, 286] width 73 height 24
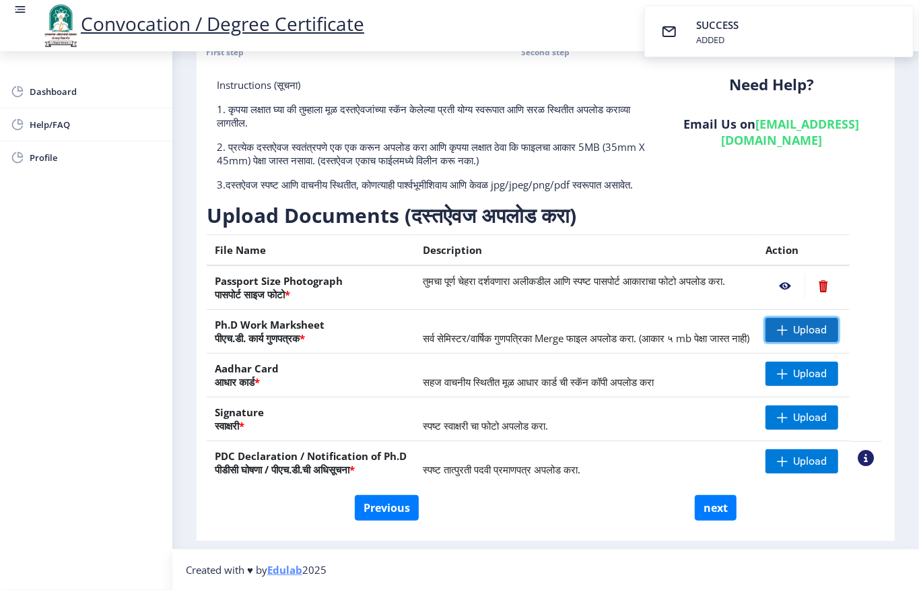
click at [806, 323] on span "Upload" at bounding box center [810, 329] width 34 height 13
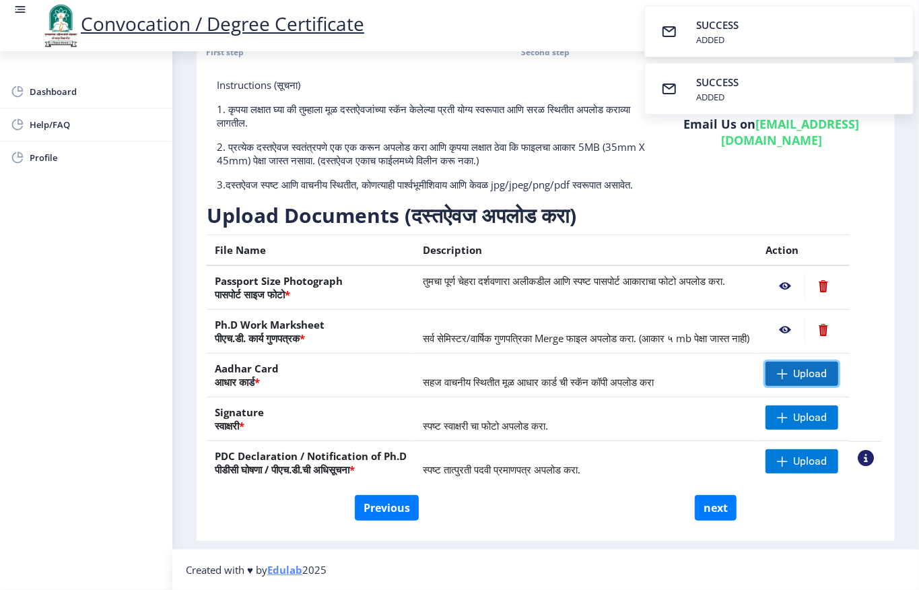
click at [803, 367] on span "Upload" at bounding box center [810, 373] width 34 height 13
click at [799, 405] on span "Upload" at bounding box center [802, 417] width 73 height 24
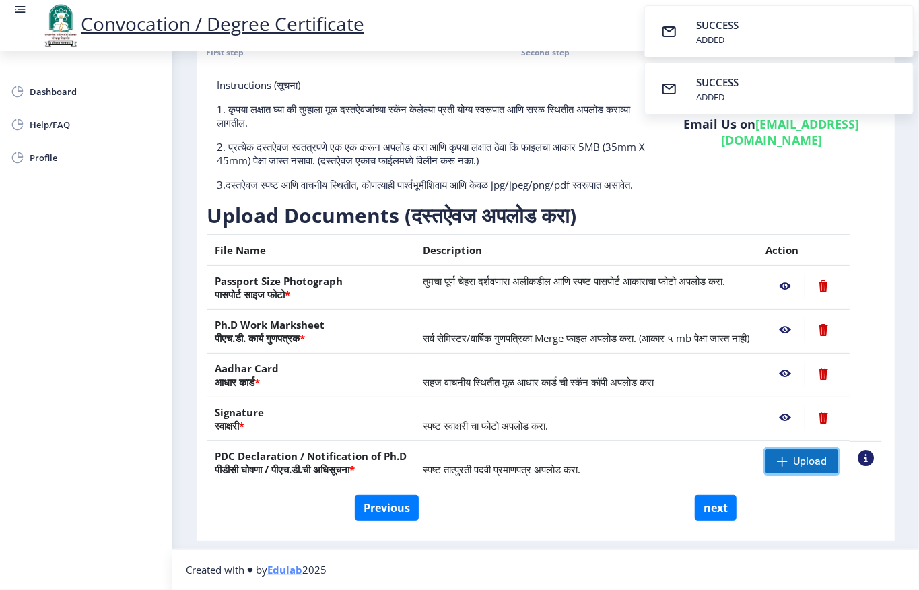
click at [788, 456] on span at bounding box center [782, 461] width 11 height 11
click at [784, 405] on nb-action at bounding box center [785, 417] width 39 height 24
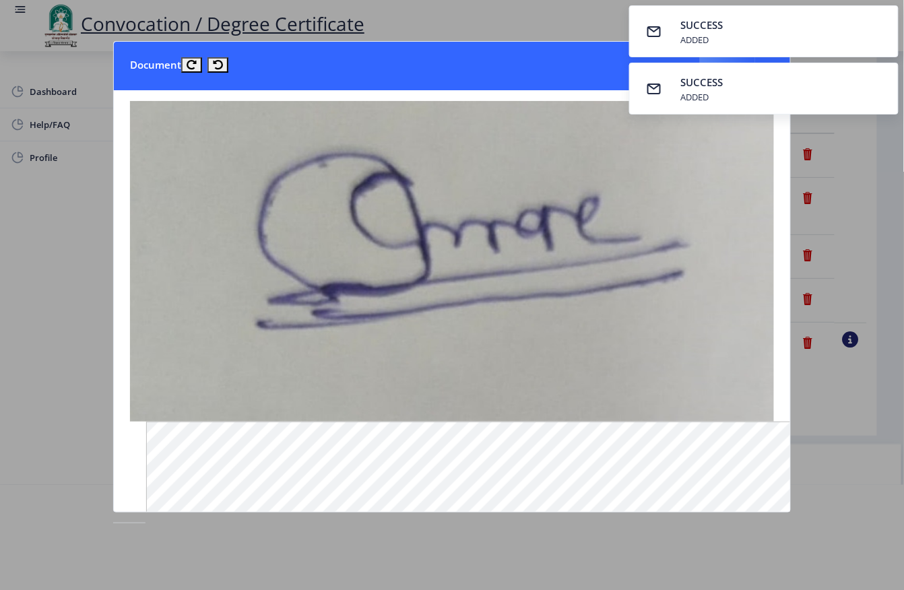
click at [849, 141] on div at bounding box center [452, 295] width 904 height 590
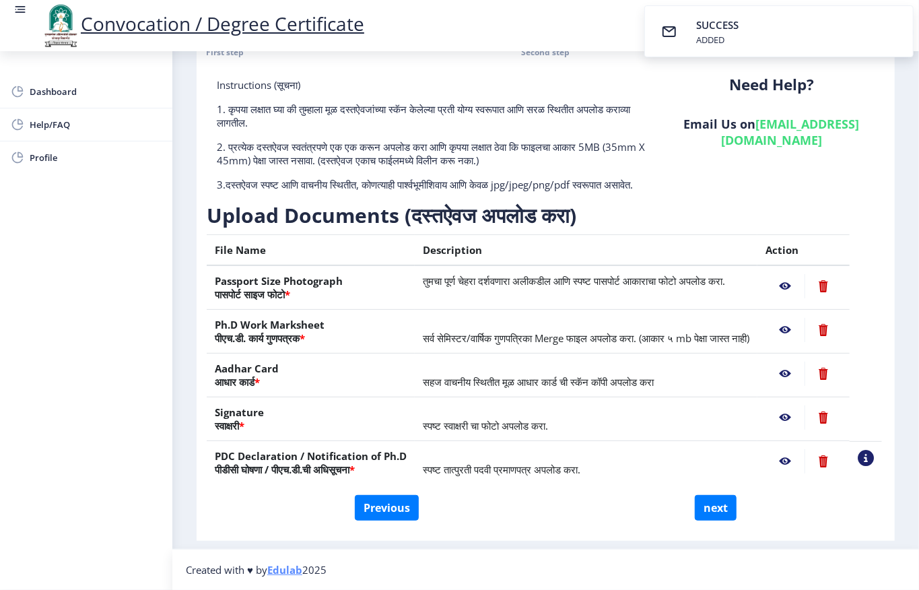
click at [784, 451] on nb-action at bounding box center [785, 461] width 39 height 24
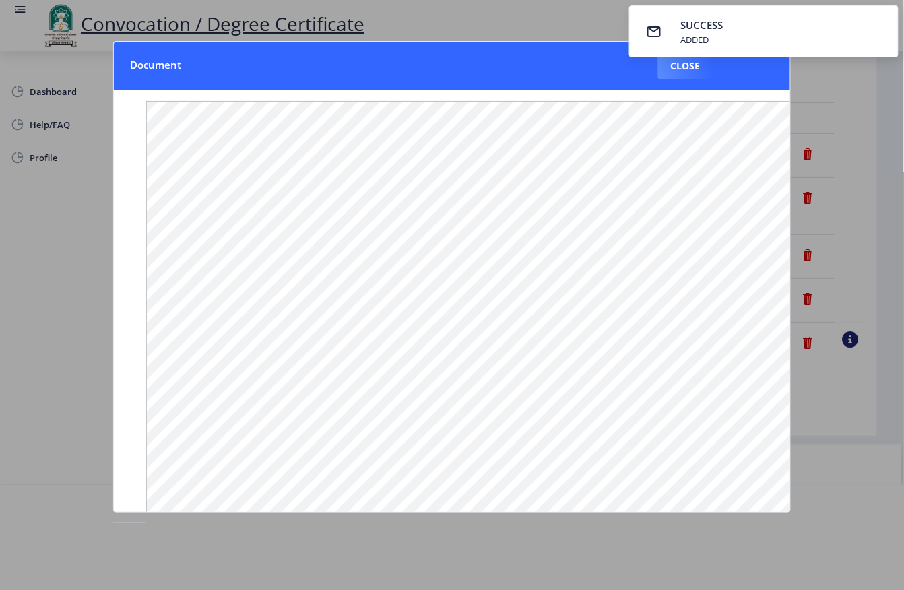
click at [857, 101] on div at bounding box center [452, 295] width 904 height 590
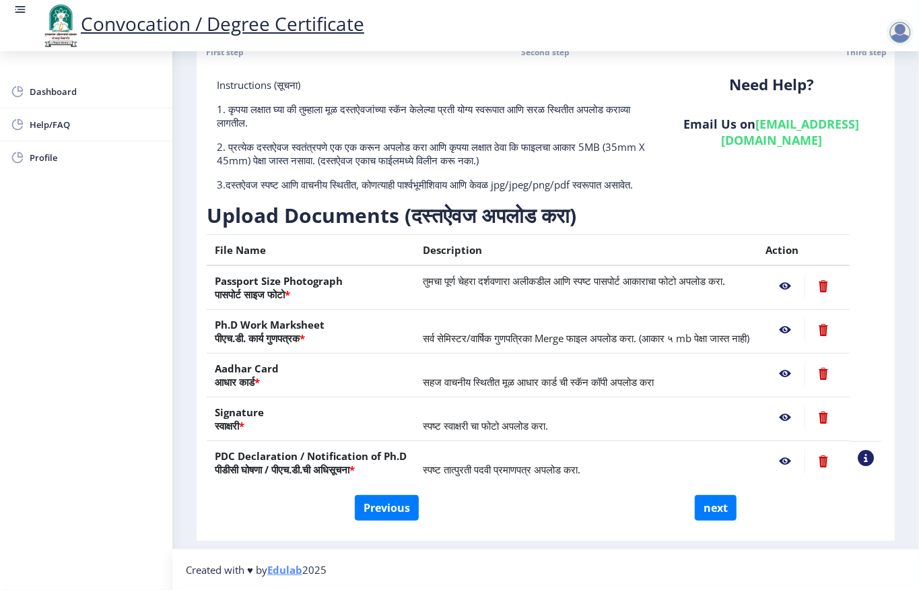
click at [787, 362] on nb-action at bounding box center [785, 374] width 39 height 24
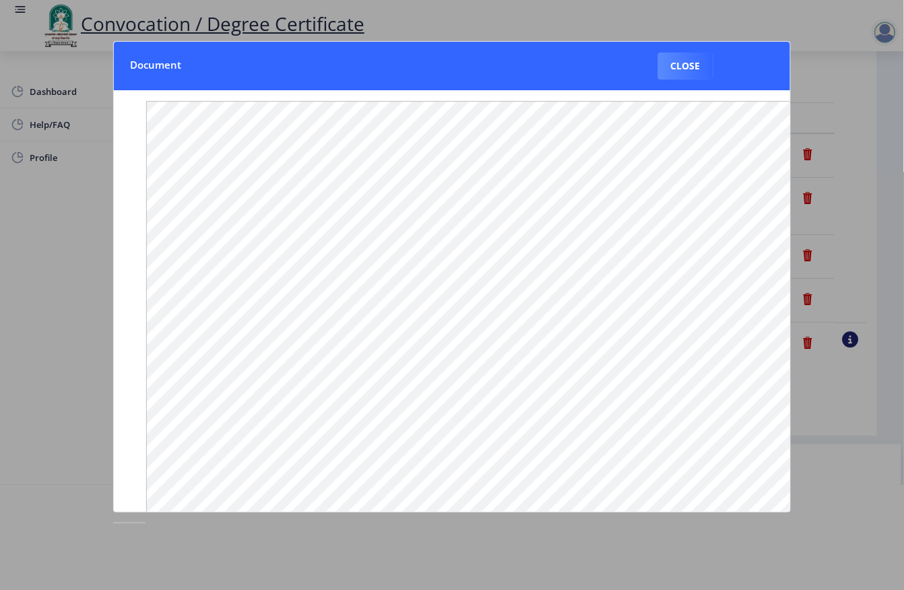
click at [897, 240] on div at bounding box center [452, 295] width 904 height 590
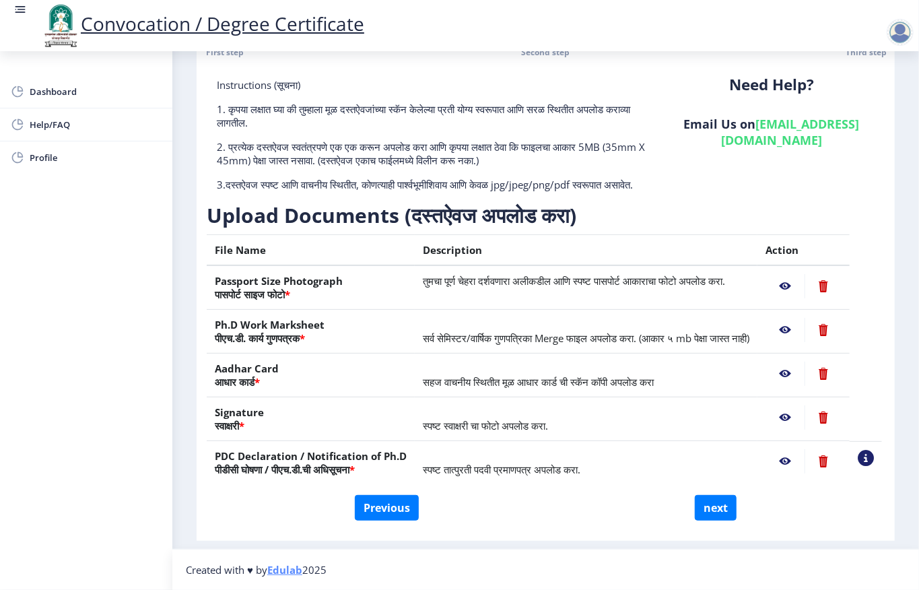
click at [787, 318] on nb-action at bounding box center [785, 330] width 39 height 24
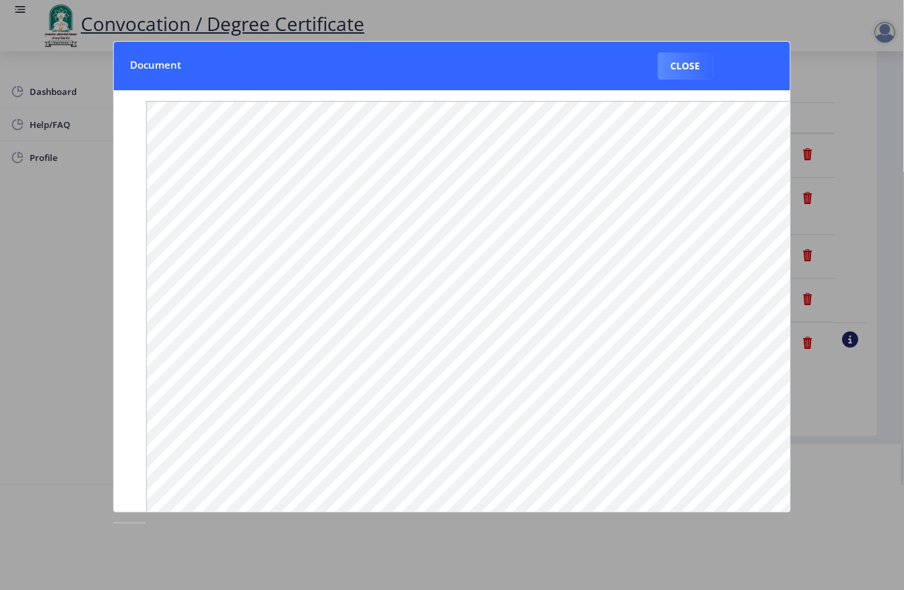
click at [890, 268] on div at bounding box center [452, 295] width 904 height 590
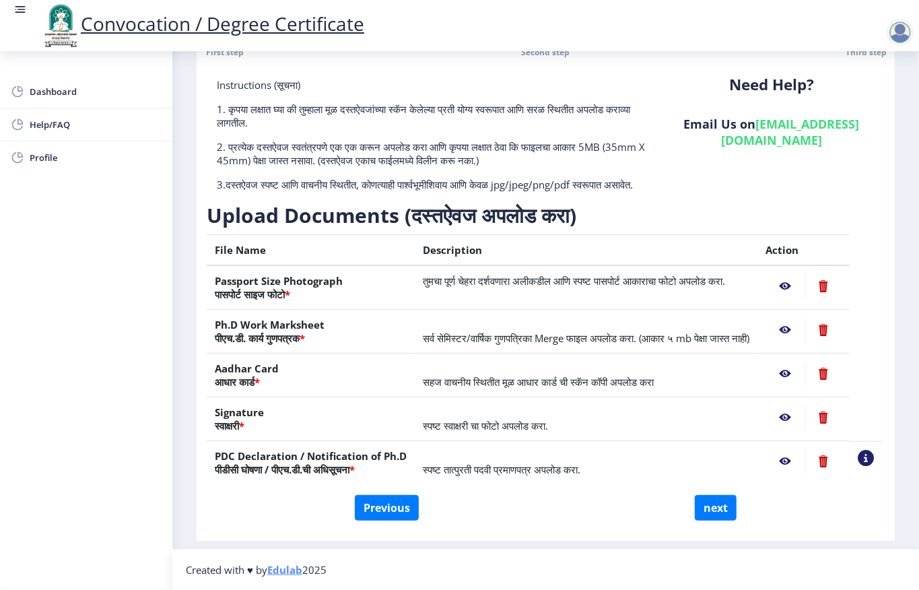
click at [782, 274] on nb-action at bounding box center [785, 286] width 39 height 24
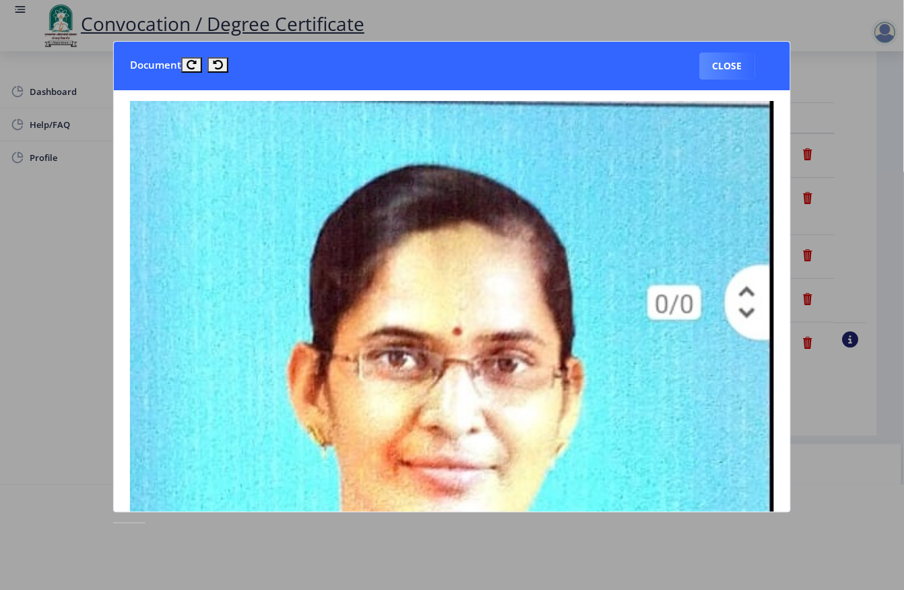
click at [871, 310] on div at bounding box center [452, 295] width 904 height 590
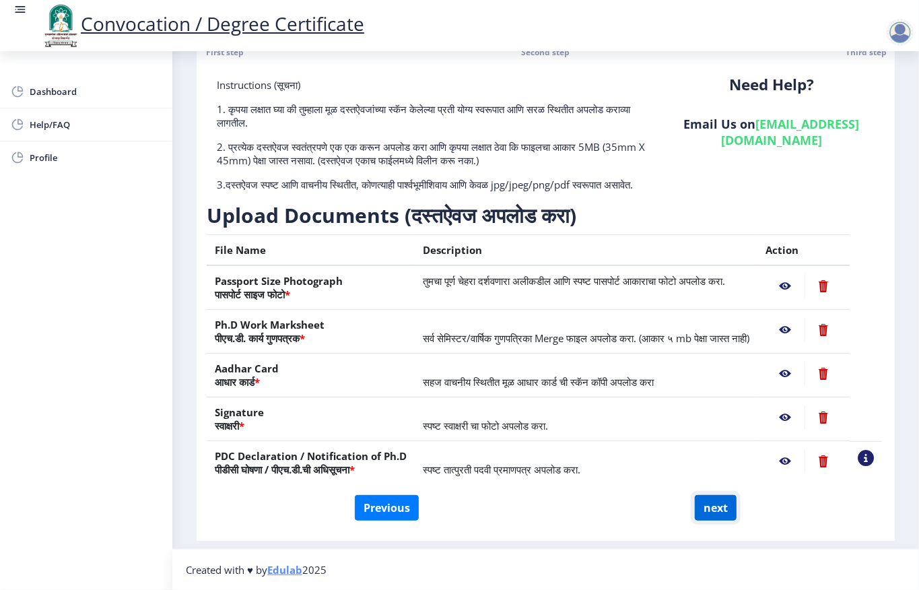
click at [709, 515] on button "next" at bounding box center [716, 508] width 42 height 26
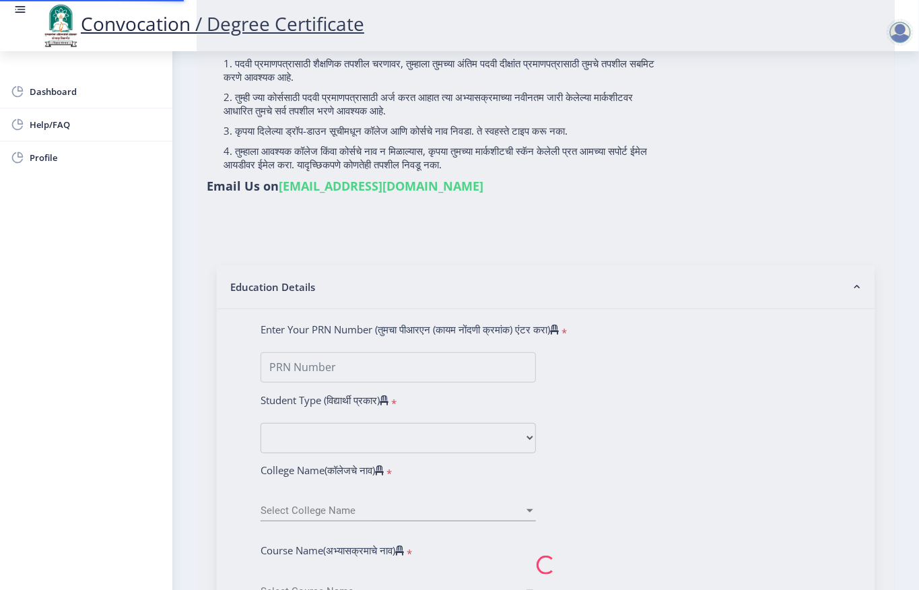
select select
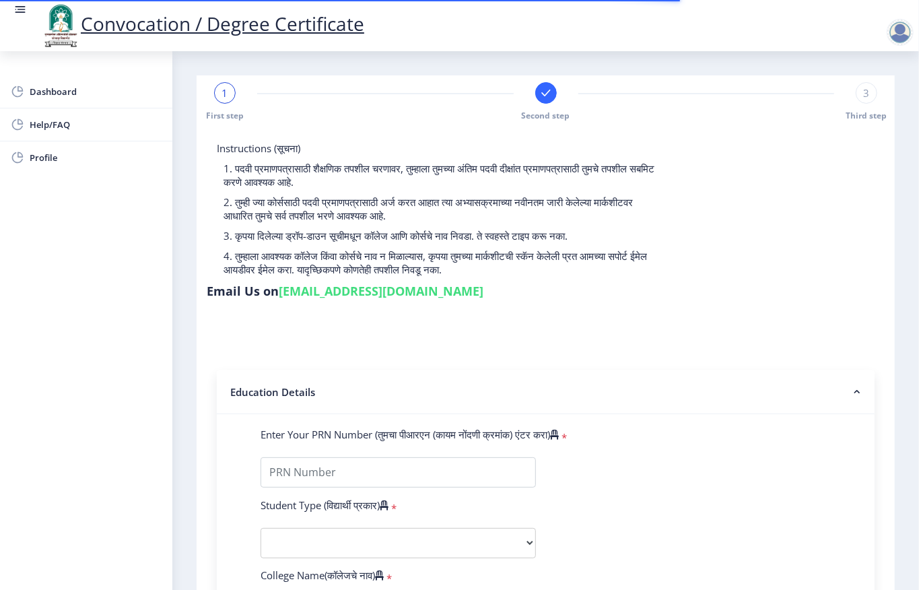
type input "MANE SWATI MACHHINDRA"
type input "SHOBHA"
type input "SEATNO1018"
select select "Regular"
select select "2024"
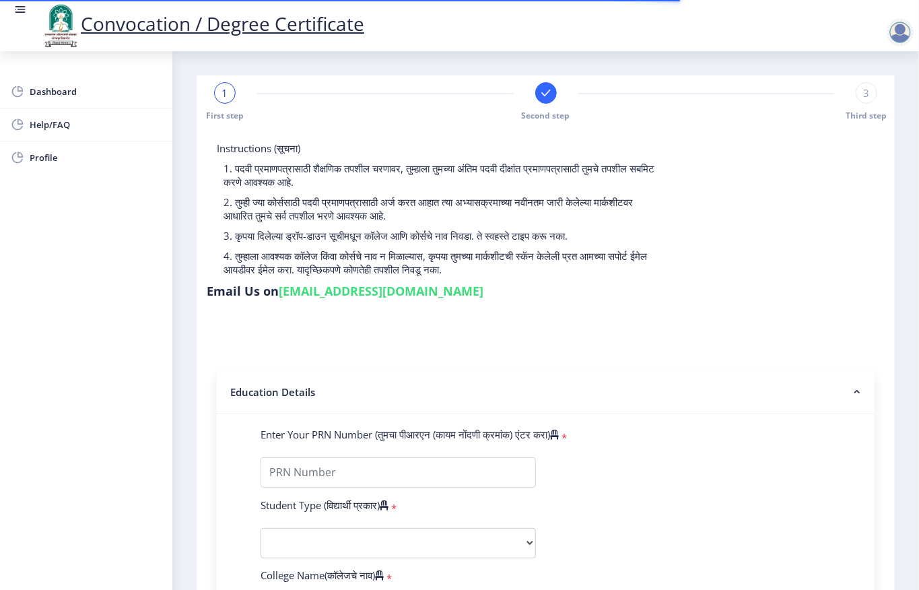
select select "Grade C"
type input "1018"
select select "July"
select select
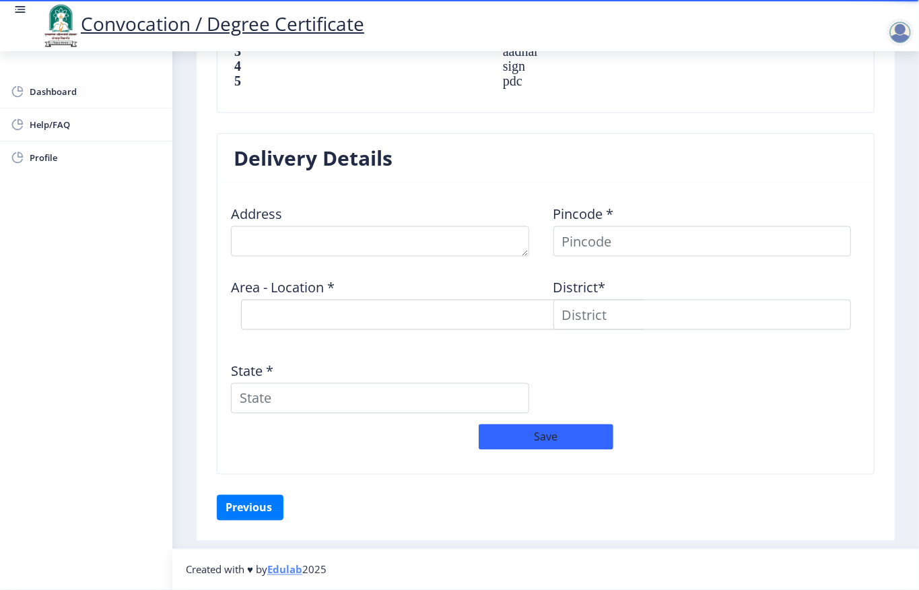
scroll to position [908, 0]
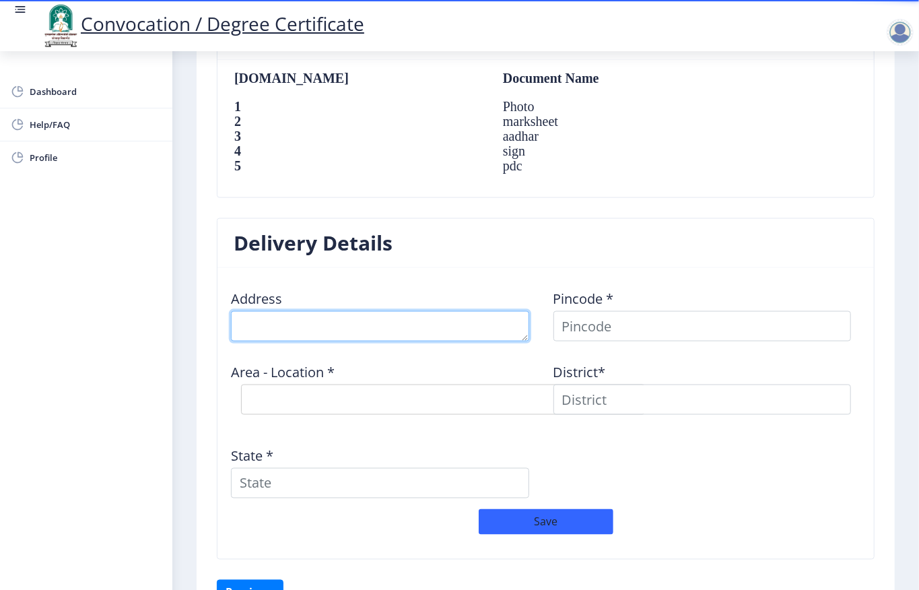
click at [319, 335] on textarea at bounding box center [380, 326] width 298 height 30
type textarea "AP ANGAR"
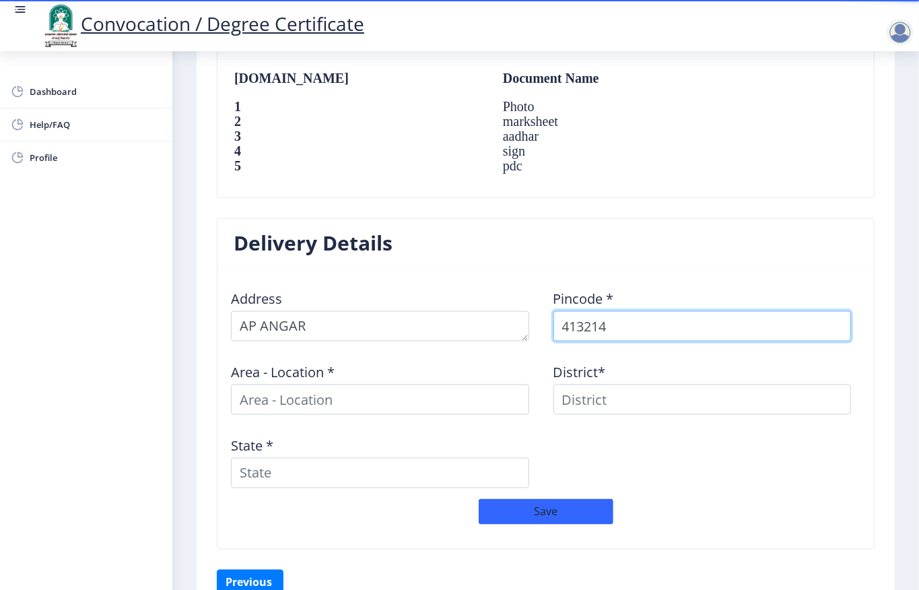
type input "413214"
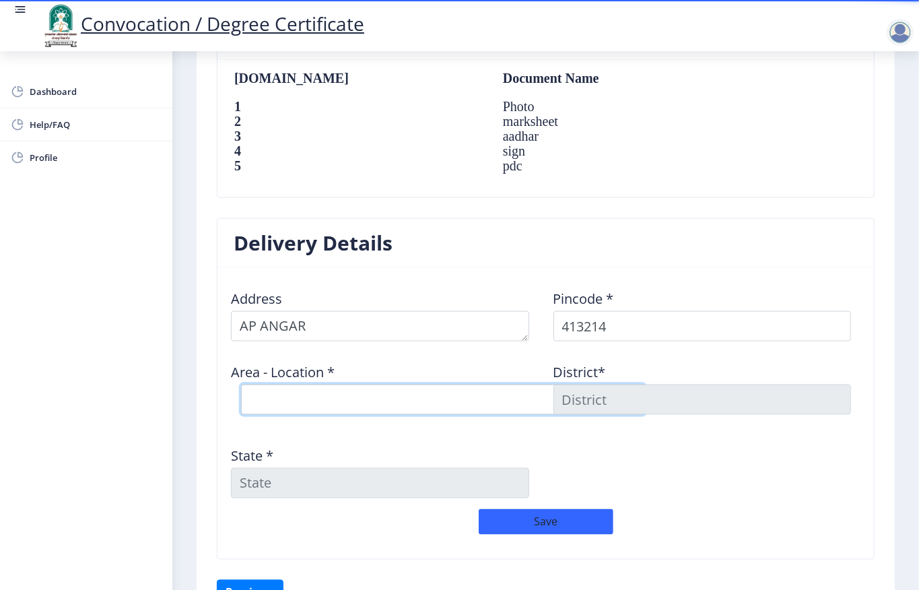
click at [284, 410] on select "Select Area Location Angar S.O Anjangaon Khilobache [PERSON_NAME] B.O Londewadi…" at bounding box center [443, 400] width 404 height 30
select select "1: Object"
click at [241, 387] on select "Select Area Location Angar S.O Anjangaon Khilobache [PERSON_NAME] B.O Londewadi…" at bounding box center [443, 400] width 404 height 30
type input "SOLAPUR"
type input "[GEOGRAPHIC_DATA]"
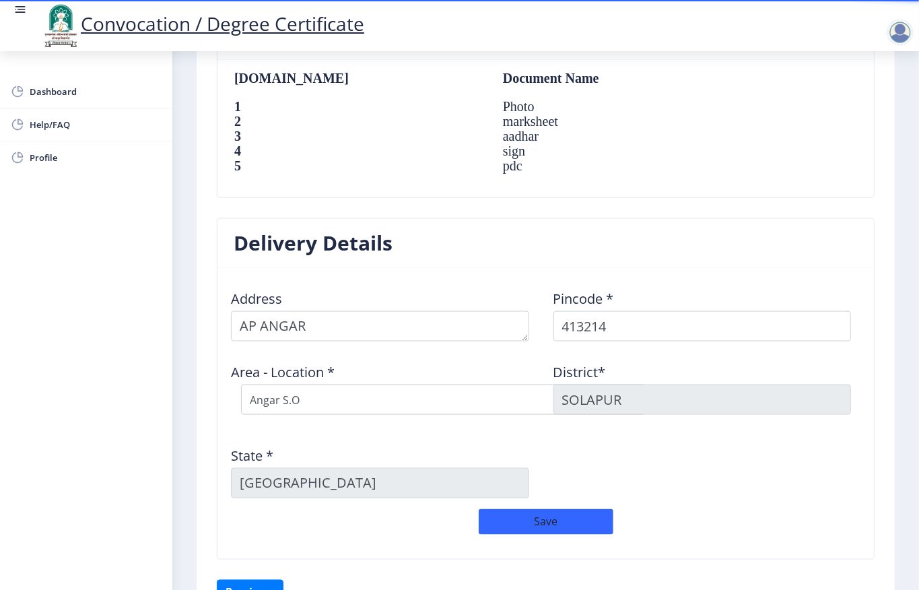
click at [583, 486] on div "Address Pincode * 413214 Area - Location * Select Area Location [GEOGRAPHIC_DAT…" at bounding box center [546, 394] width 645 height 230
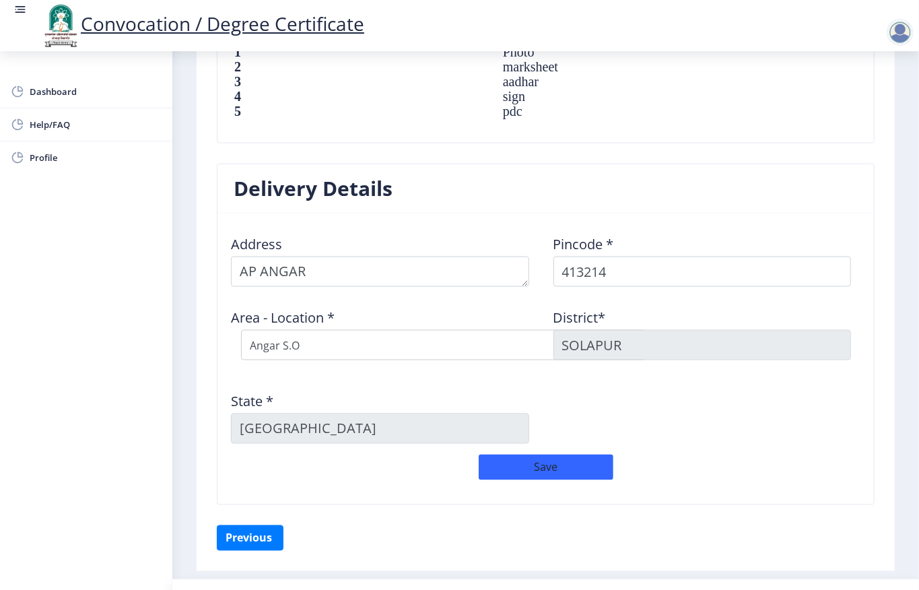
scroll to position [987, 0]
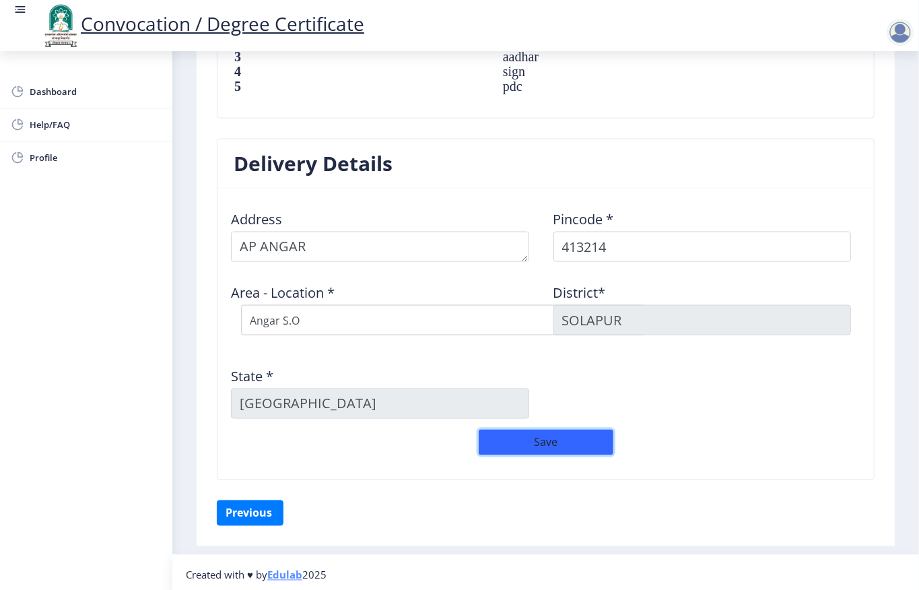
click at [568, 445] on button "Save" at bounding box center [546, 443] width 135 height 26
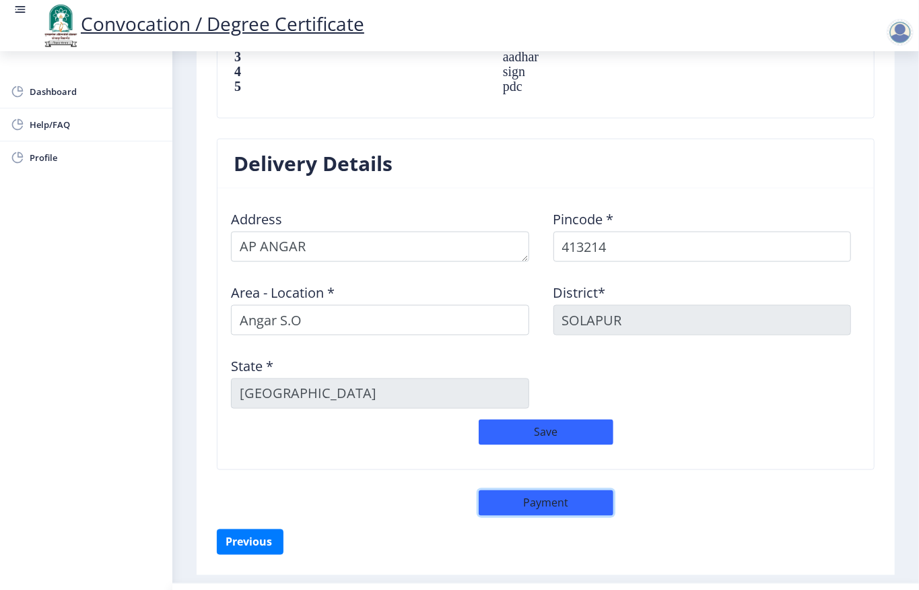
click at [531, 508] on button "Payment" at bounding box center [546, 503] width 135 height 26
select select "sealed"
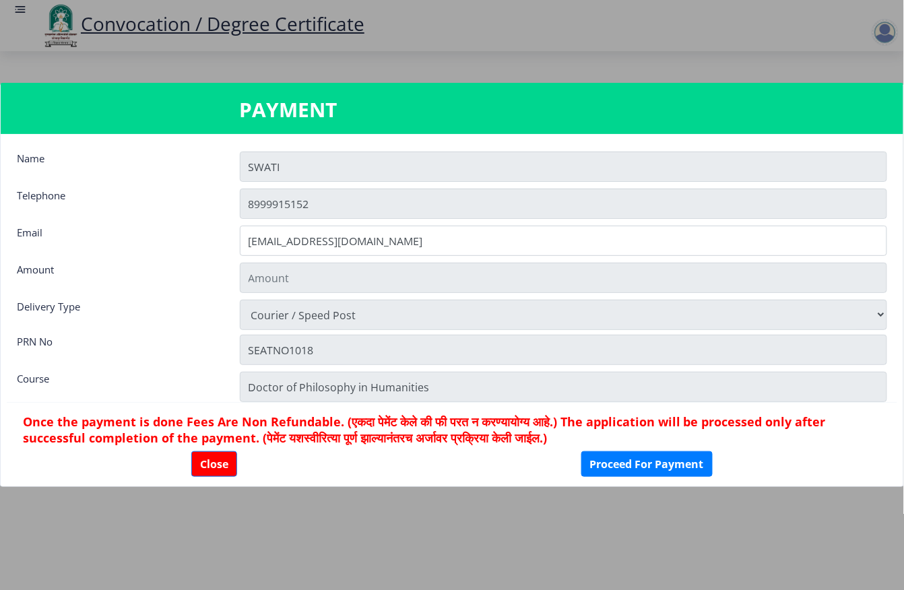
type input "1885"
click at [193, 462] on button "Close" at bounding box center [214, 464] width 46 height 26
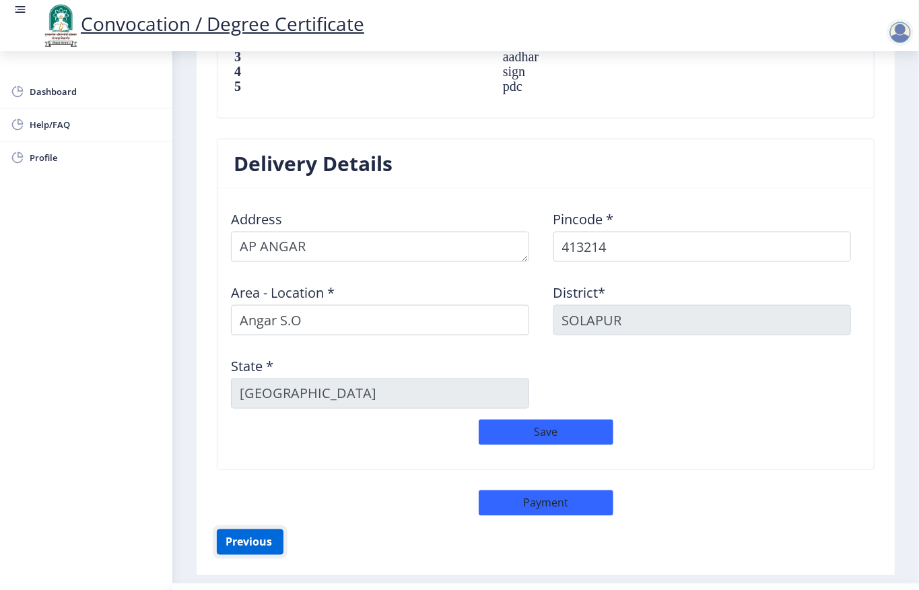
click at [255, 544] on button "Previous ‍" at bounding box center [250, 542] width 67 height 26
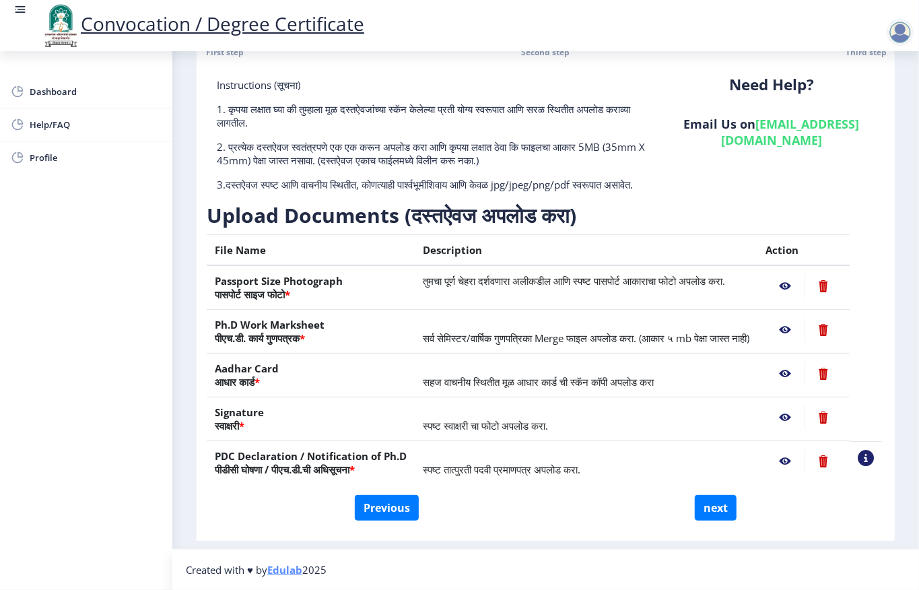
scroll to position [105, 0]
click at [378, 509] on button "Previous" at bounding box center [387, 508] width 64 height 26
select select "Regular"
select select "Marathi"
select select "2024"
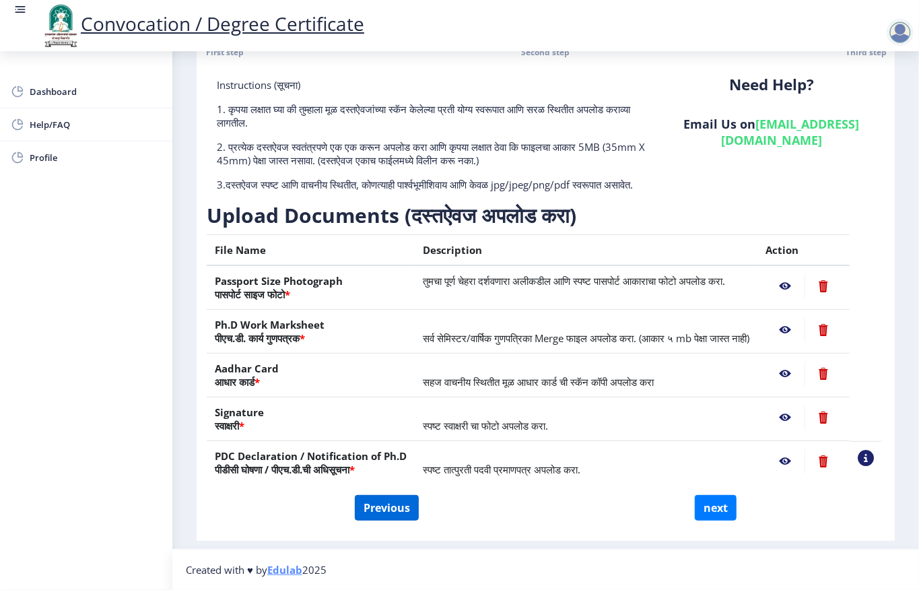
select select "July"
select select "Grade C"
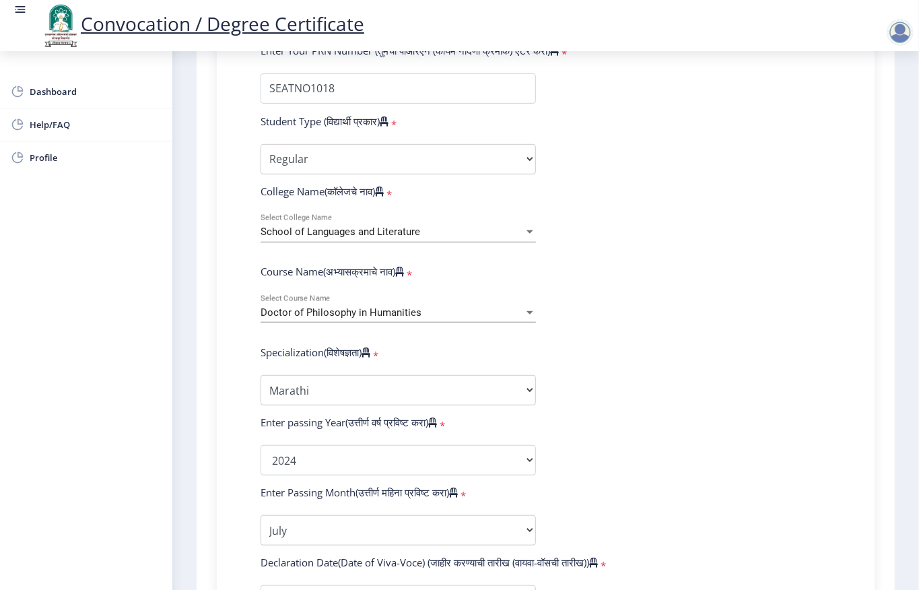
scroll to position [823, 0]
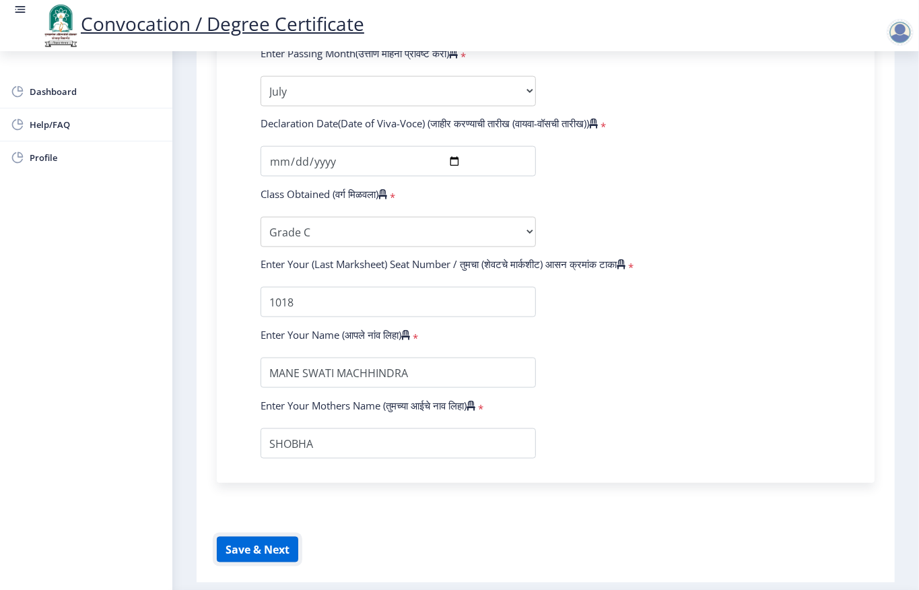
click at [254, 542] on button "Save & Next" at bounding box center [258, 550] width 82 height 26
select select
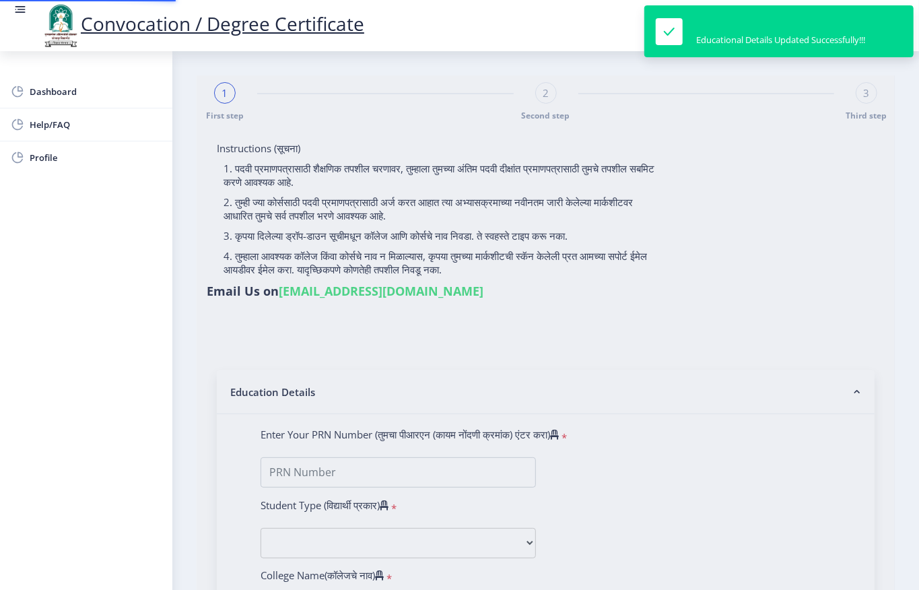
type input "MANE SWATI MACHHINDRA"
type input "SHOBHA"
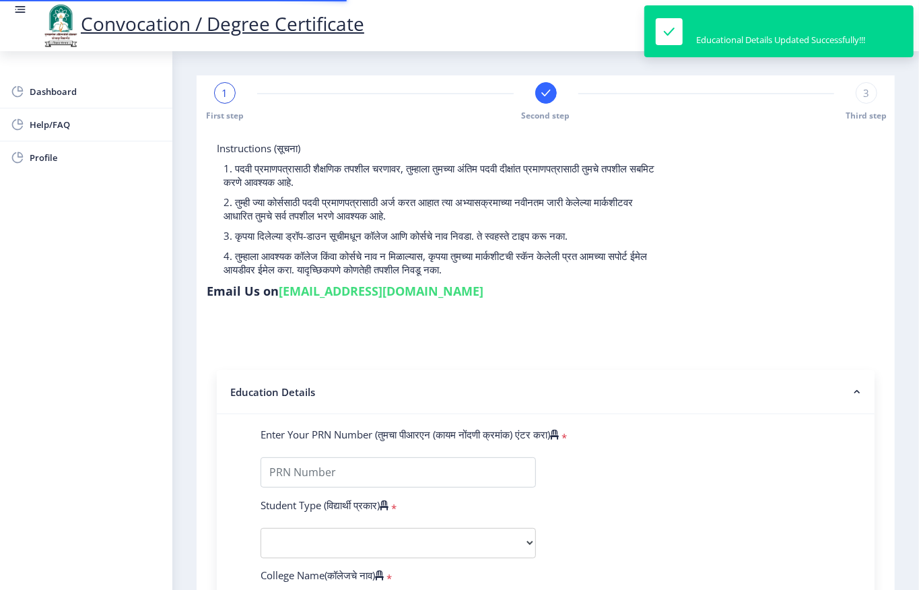
type input "SEATNO1018"
select select "Regular"
select select "2024"
select select "July"
select select "Grade C"
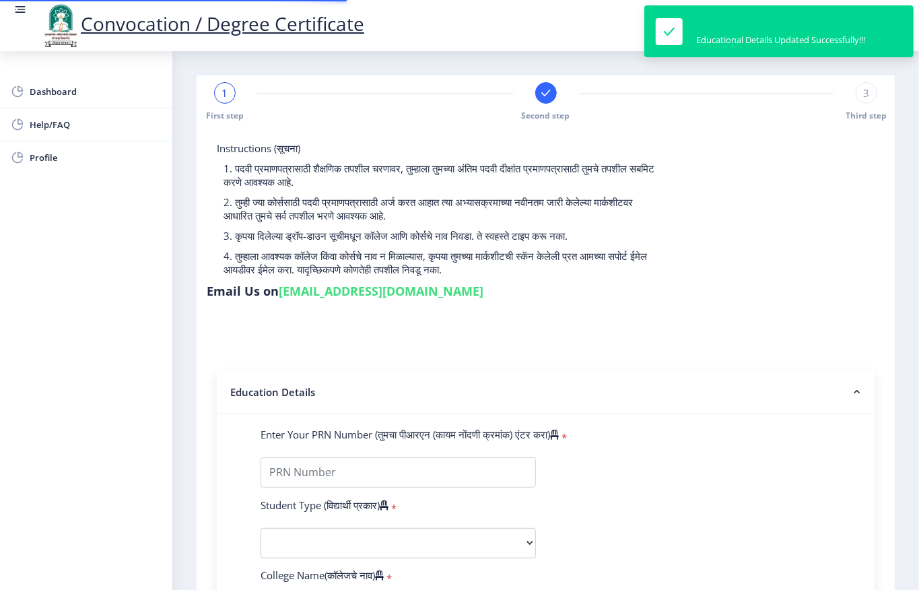
type input "1018"
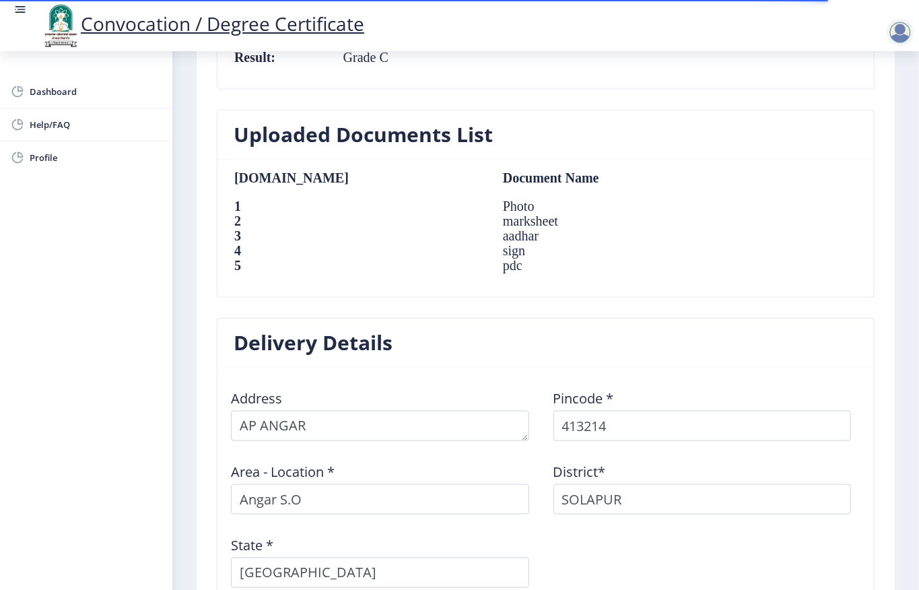
scroll to position [1027, 0]
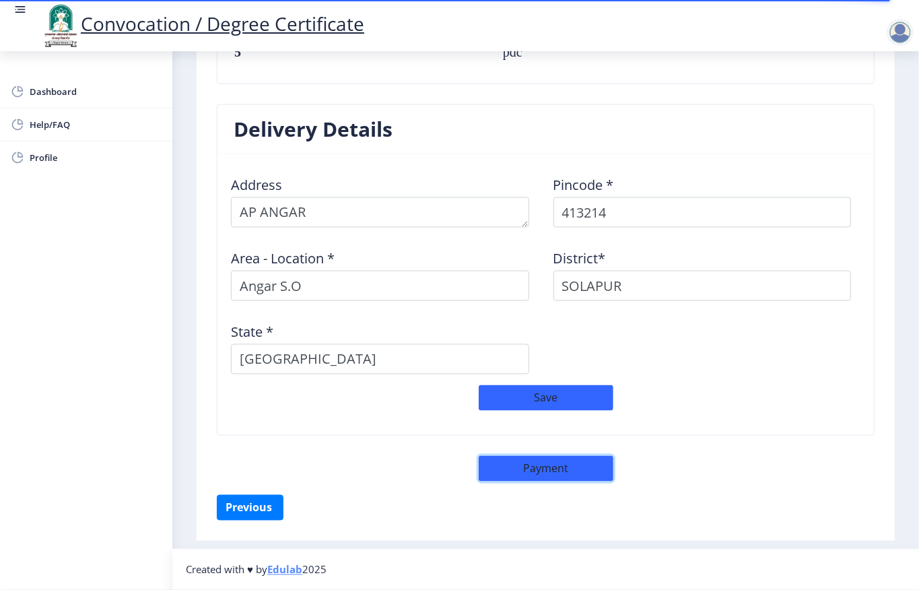
click at [570, 477] on button "Payment" at bounding box center [546, 469] width 135 height 26
select select "sealed"
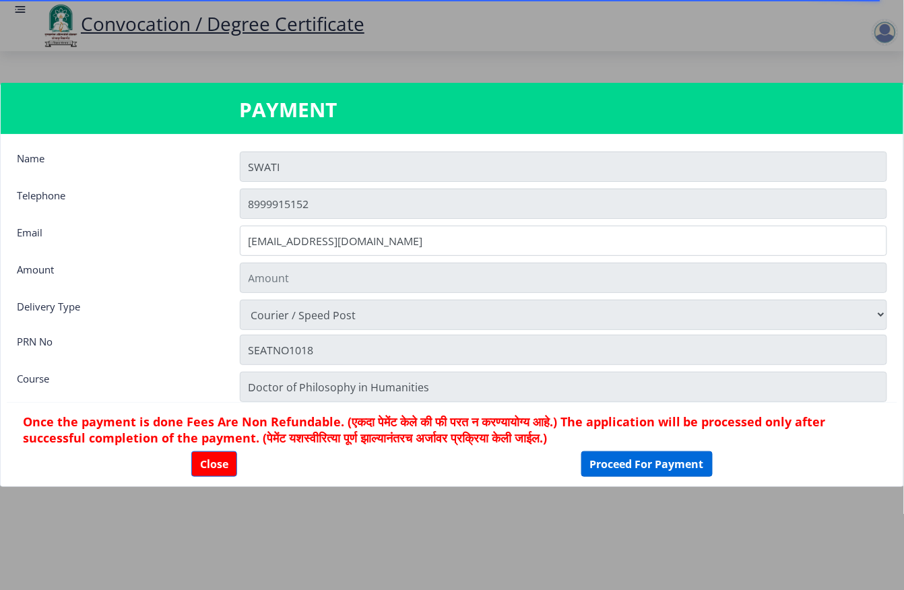
type input "1885"
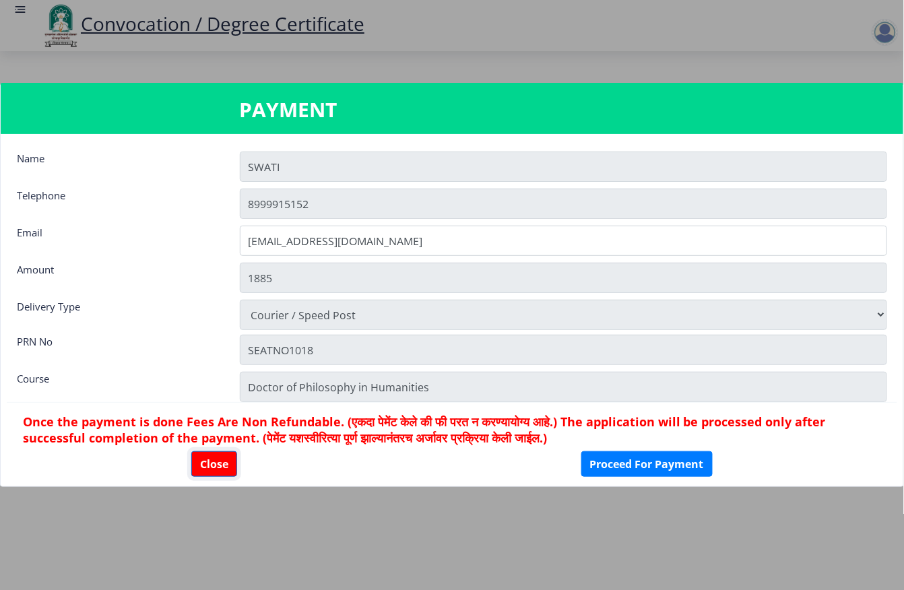
click at [214, 451] on button "Close" at bounding box center [214, 464] width 46 height 26
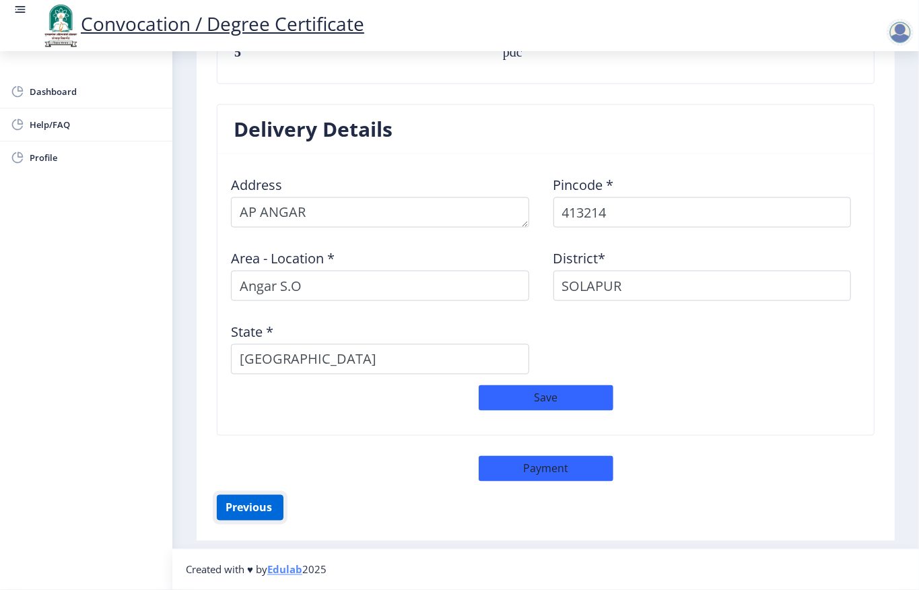
click at [225, 513] on button "Previous ‍" at bounding box center [250, 508] width 67 height 26
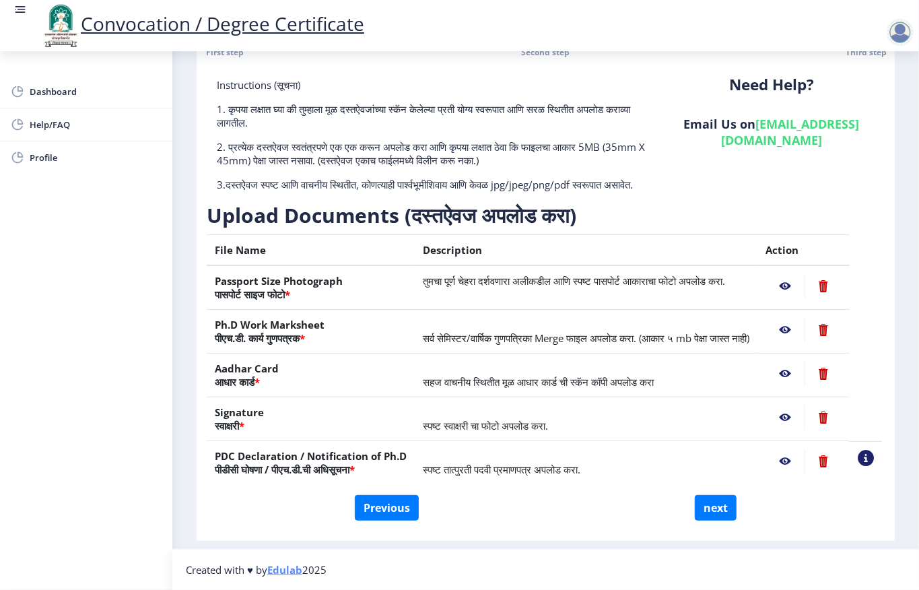
scroll to position [105, 0]
click at [370, 510] on button "Previous" at bounding box center [387, 508] width 64 height 26
select select "Regular"
select select "Marathi"
select select "2024"
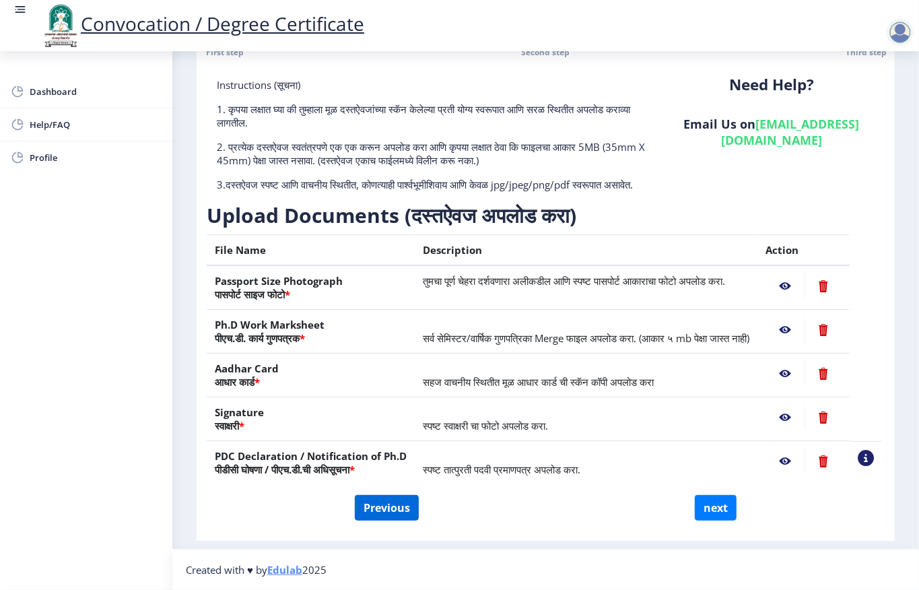
select select "July"
select select "Grade C"
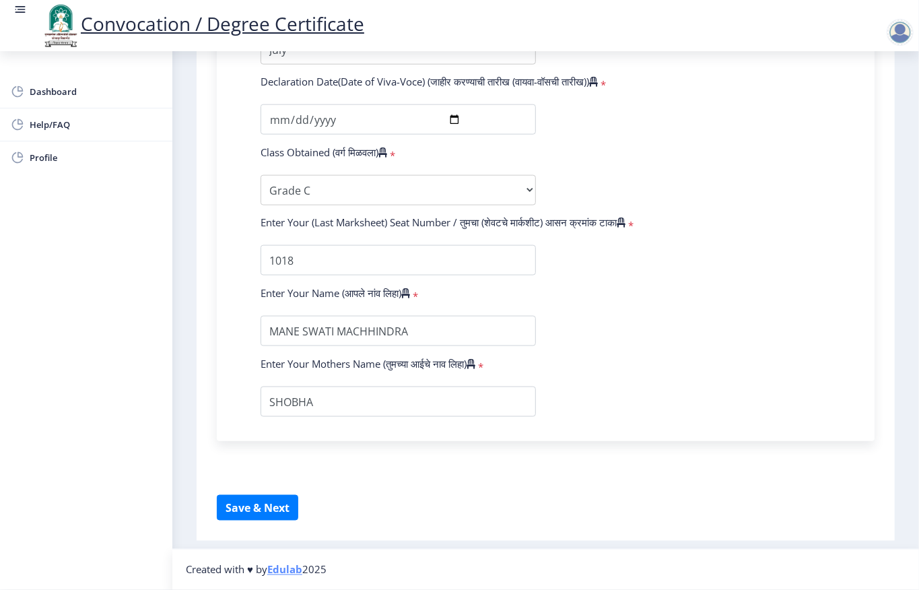
scroll to position [866, 0]
click at [283, 512] on button "Save & Next" at bounding box center [258, 508] width 82 height 26
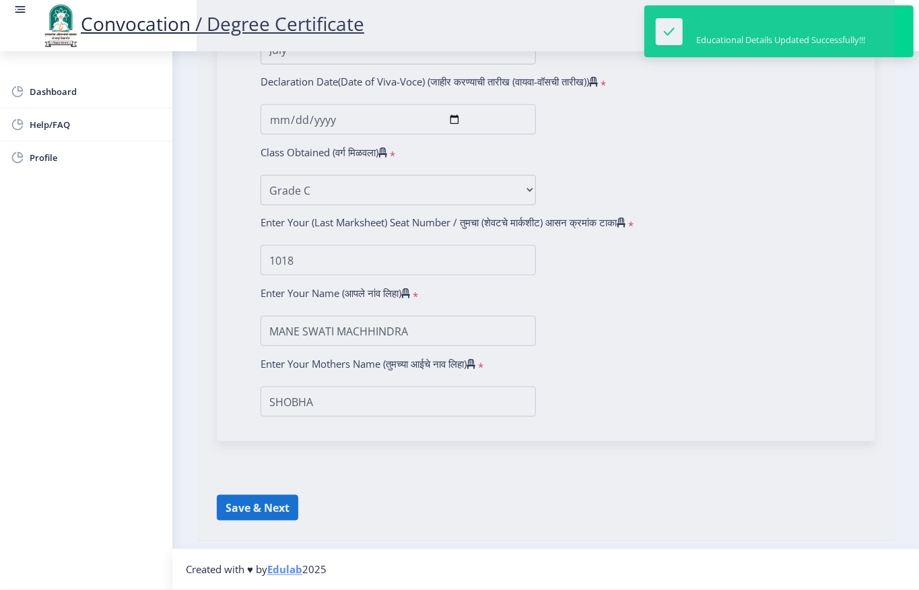
select select
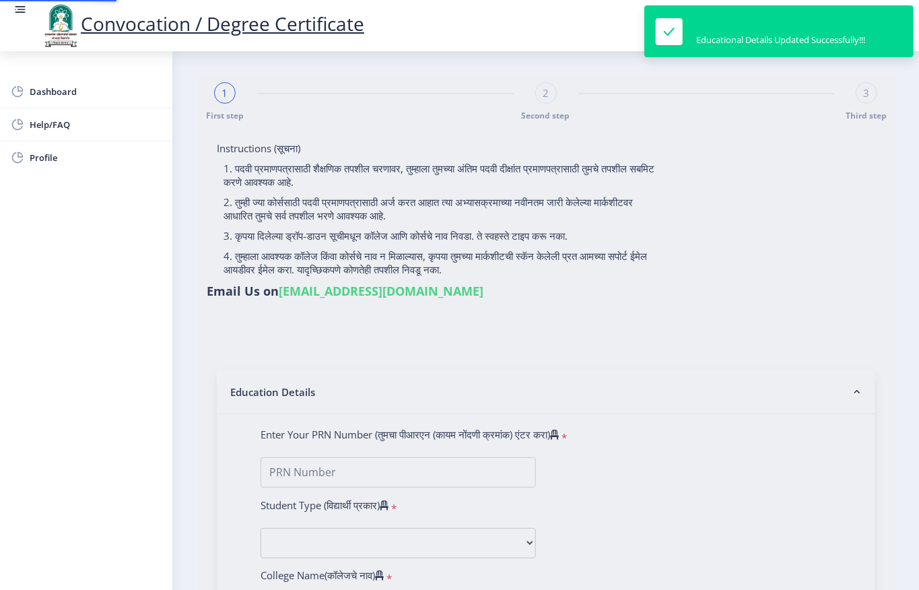
type input "SEATNO1018"
select select "Regular"
select select "2024"
select select "Grade C"
type input "1018"
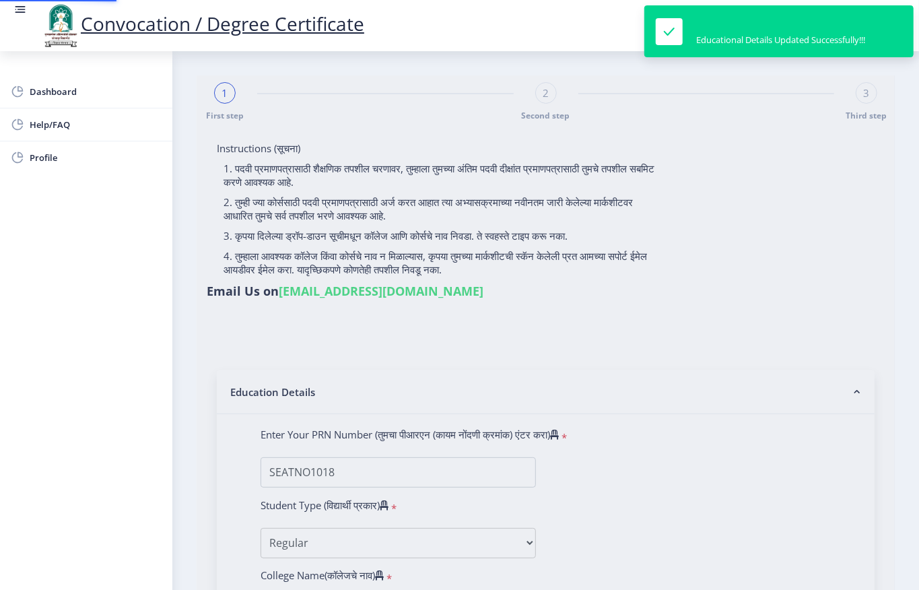
select select "July"
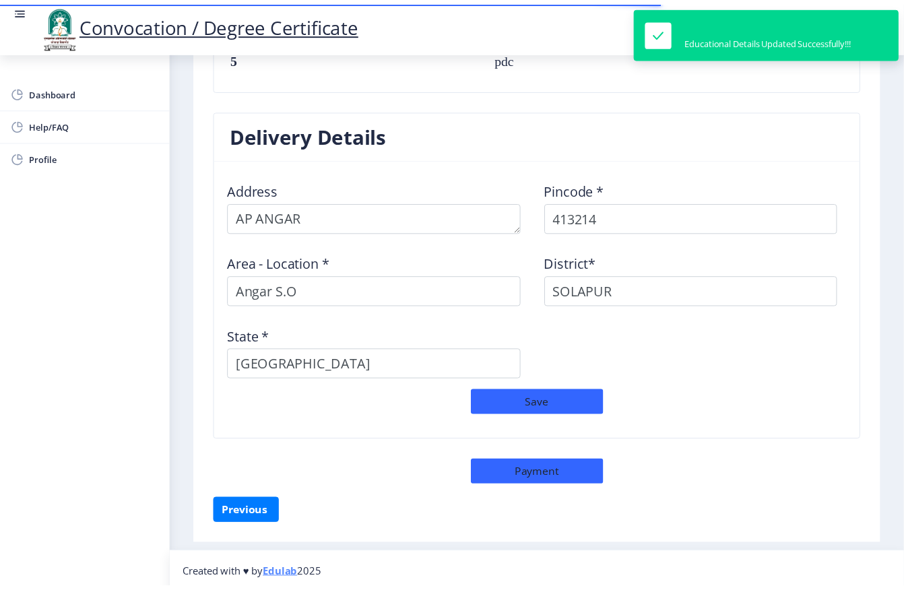
scroll to position [1027, 0]
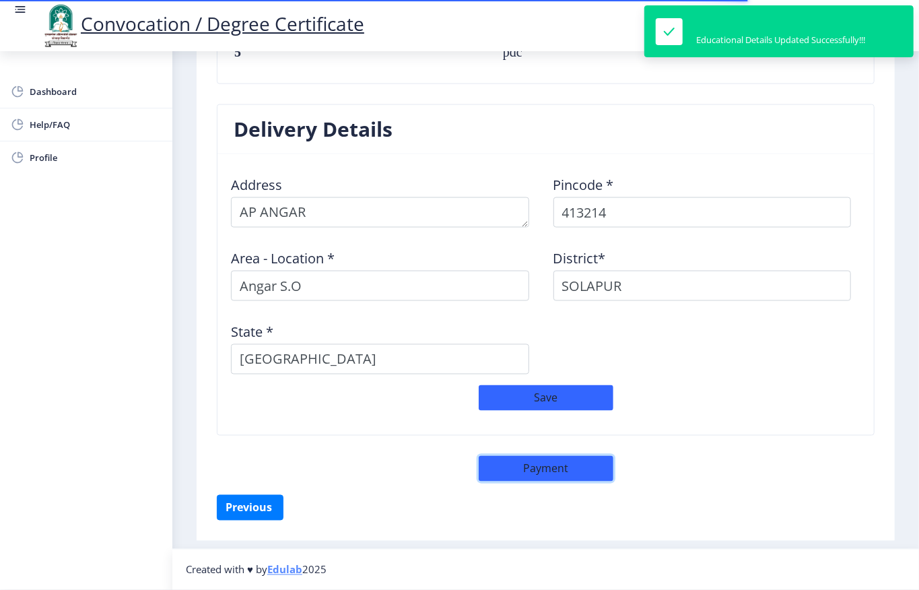
click at [556, 470] on button "Payment" at bounding box center [546, 469] width 135 height 26
select select "sealed"
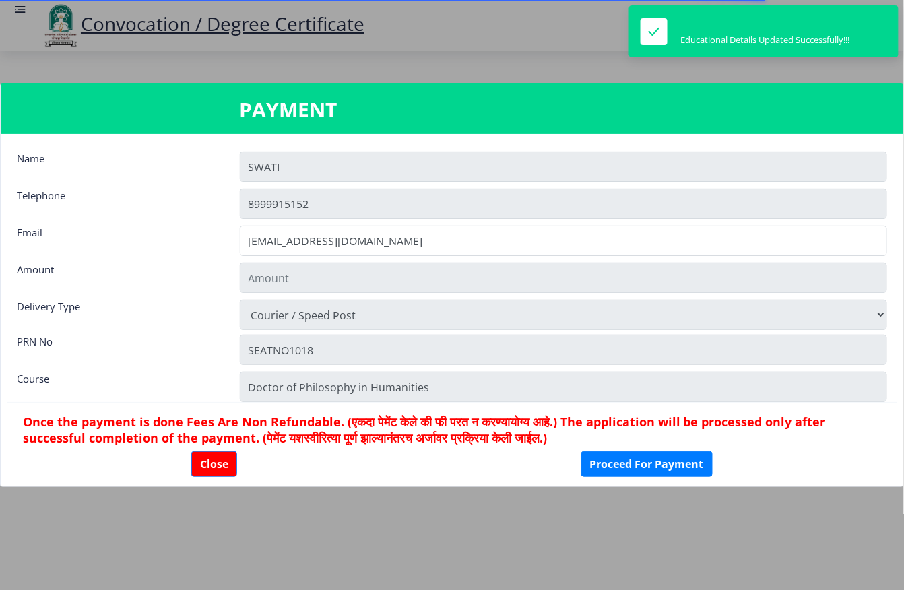
type input "1885"
